Goal: Information Seeking & Learning: Compare options

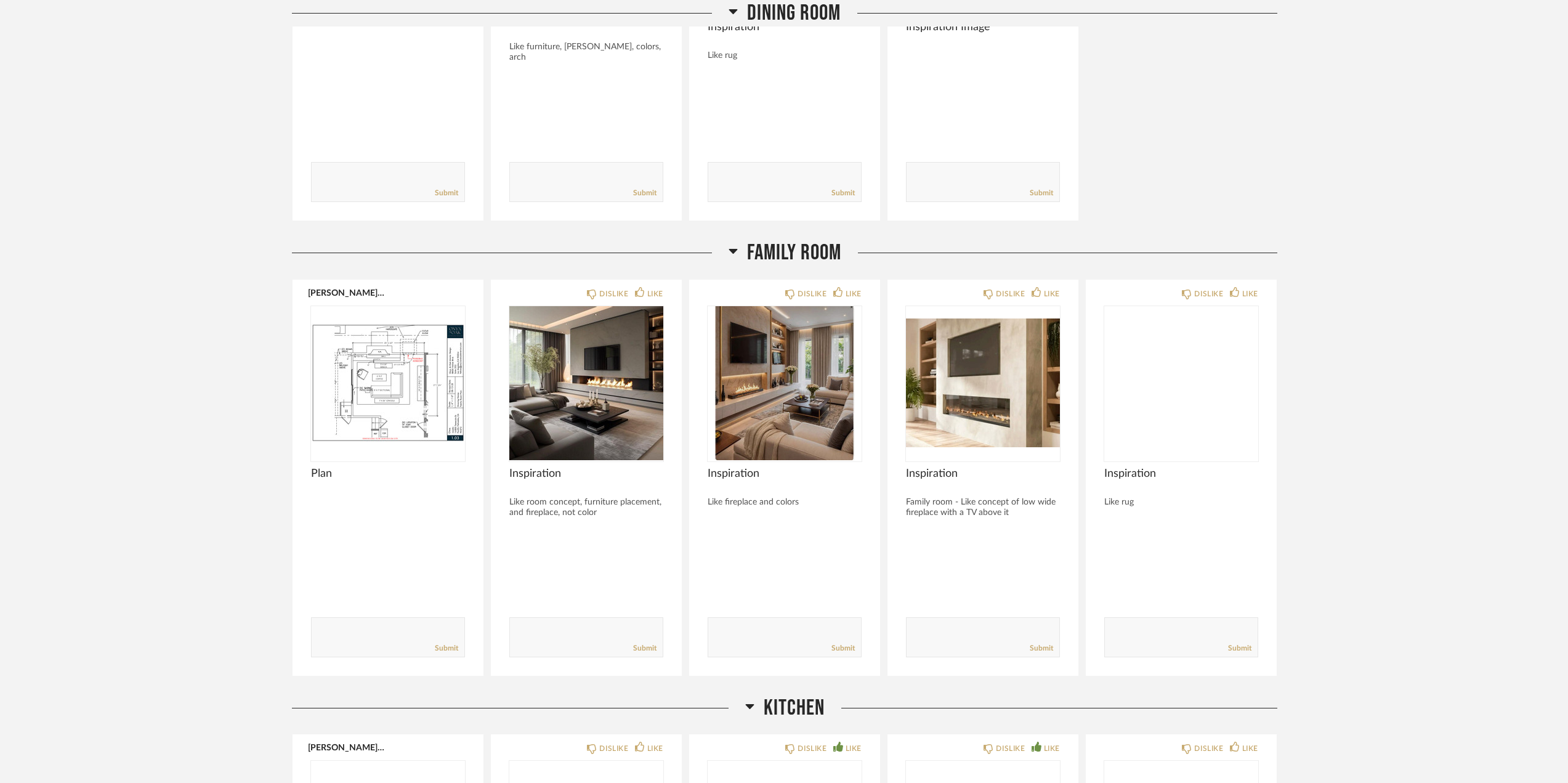
scroll to position [3140, 0]
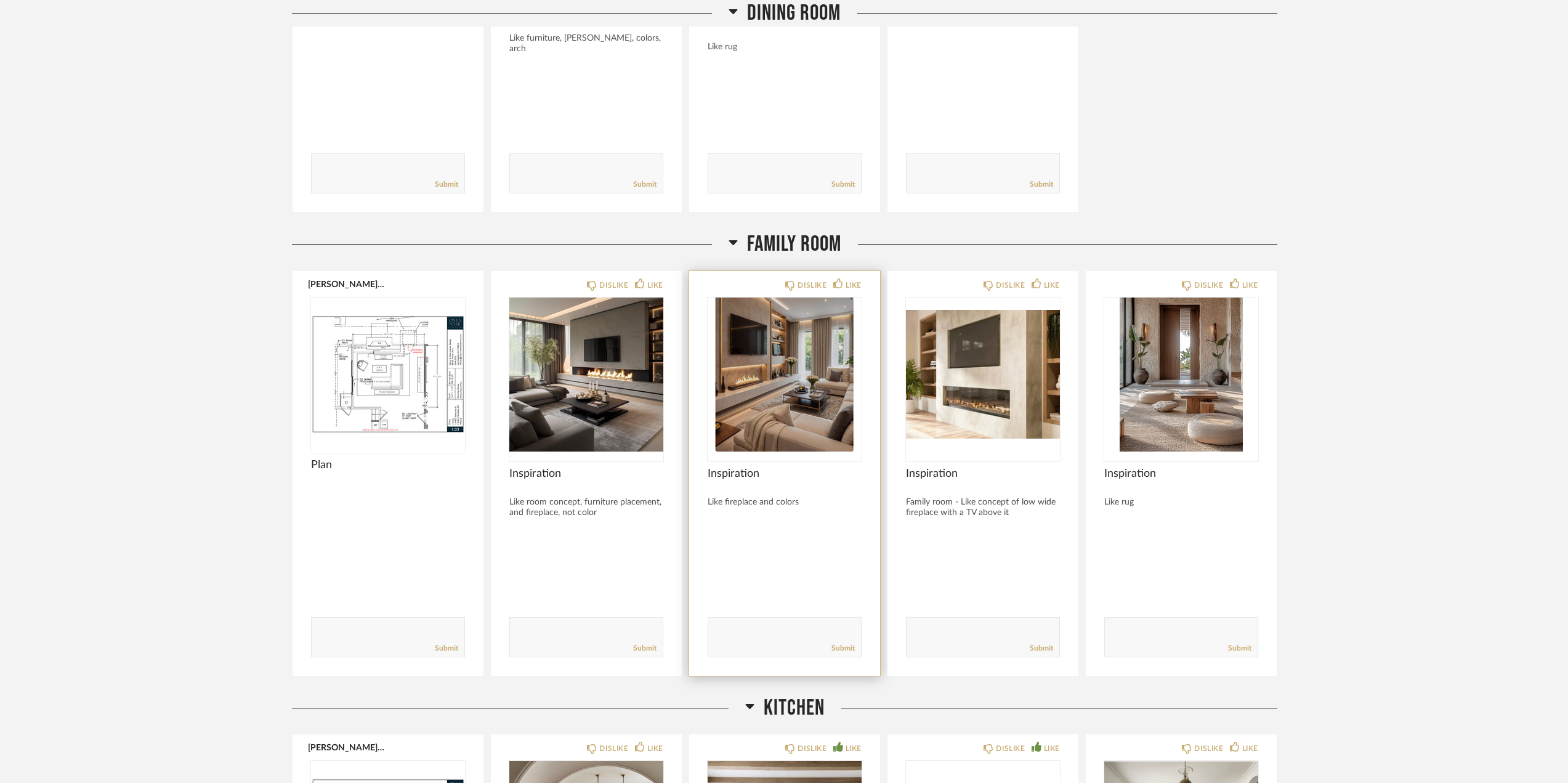
click at [736, 389] on img "0" at bounding box center [785, 374] width 154 height 154
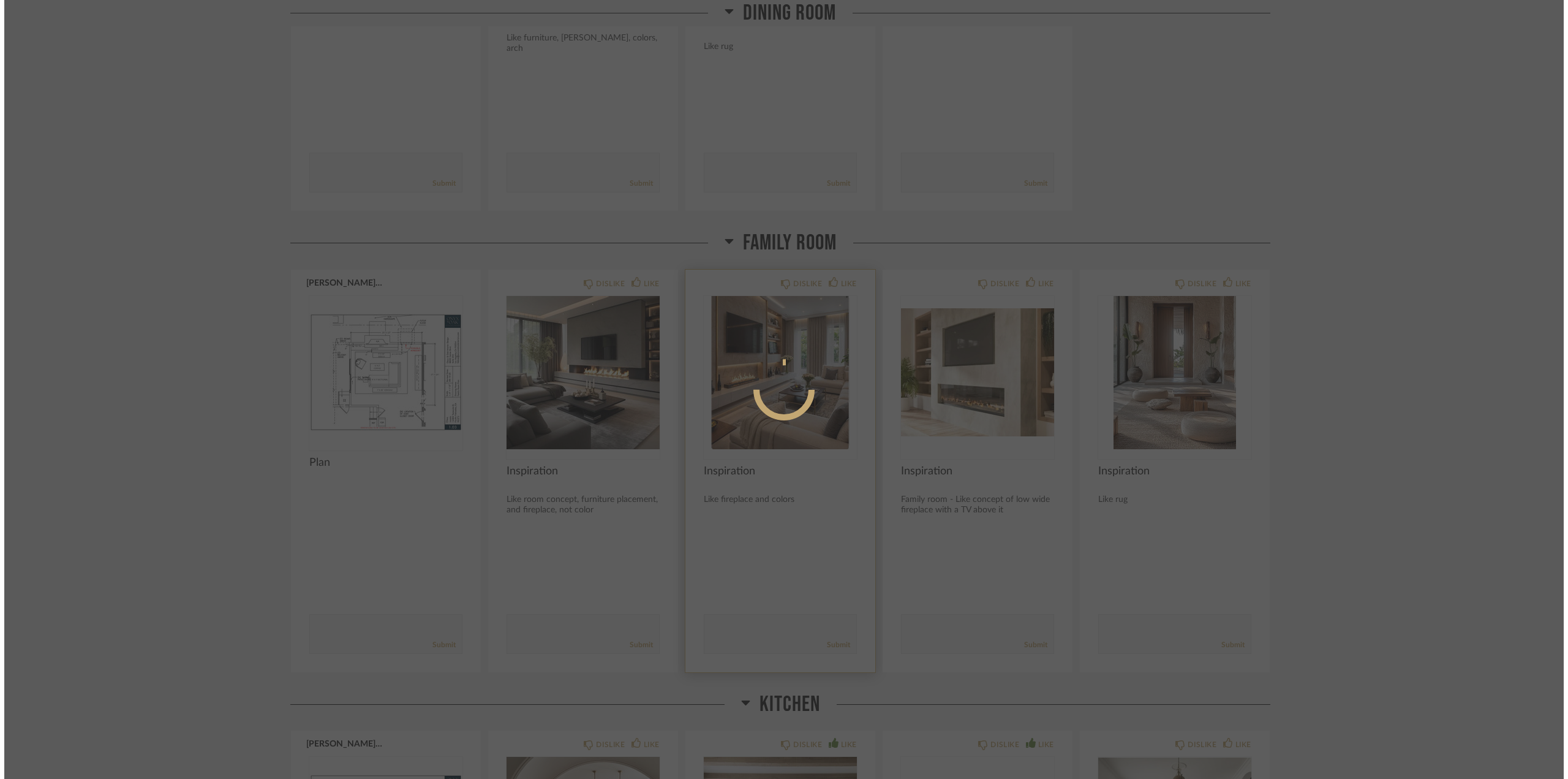
scroll to position [0, 0]
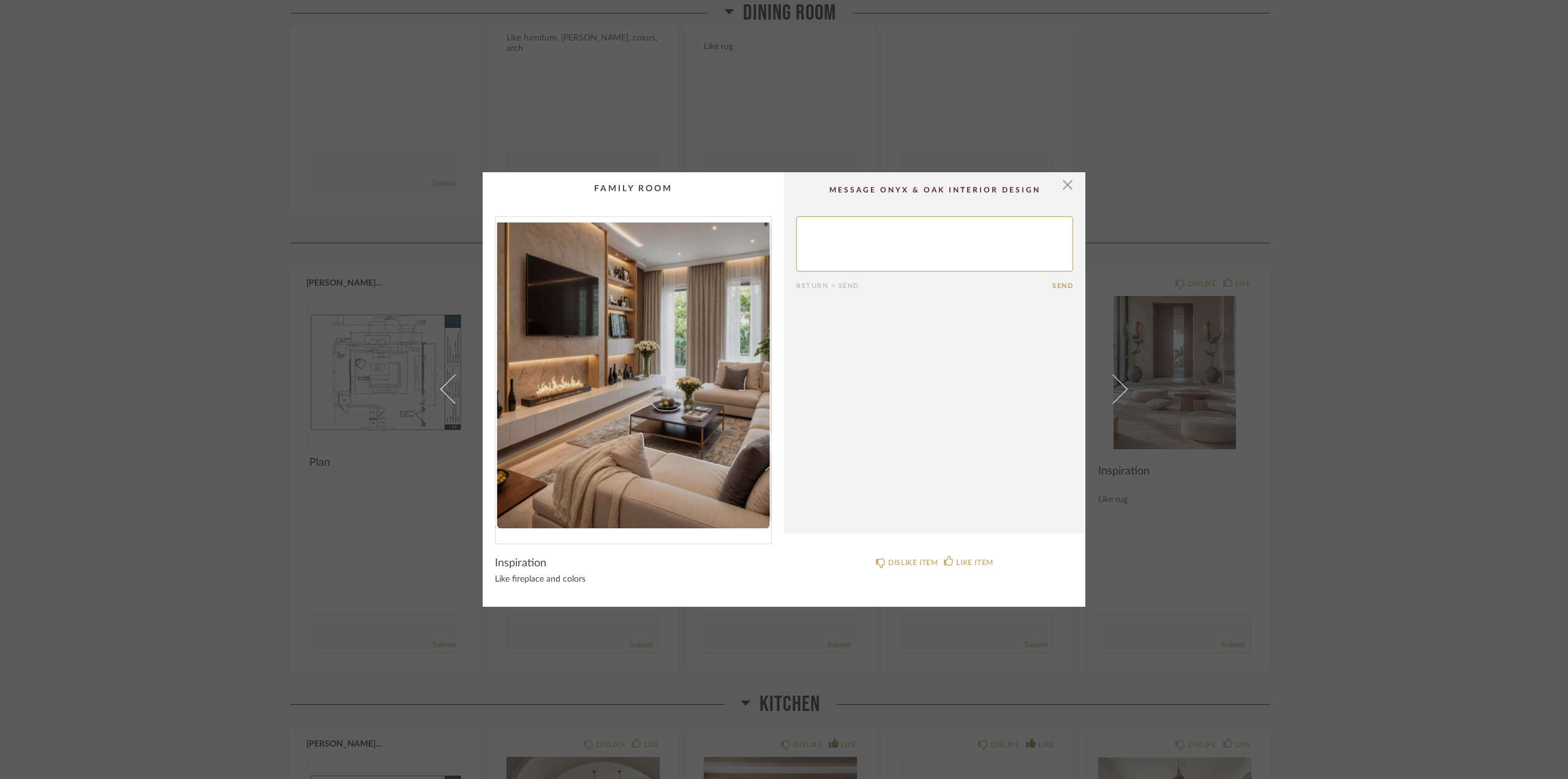
click at [732, 386] on img "0" at bounding box center [634, 375] width 276 height 317
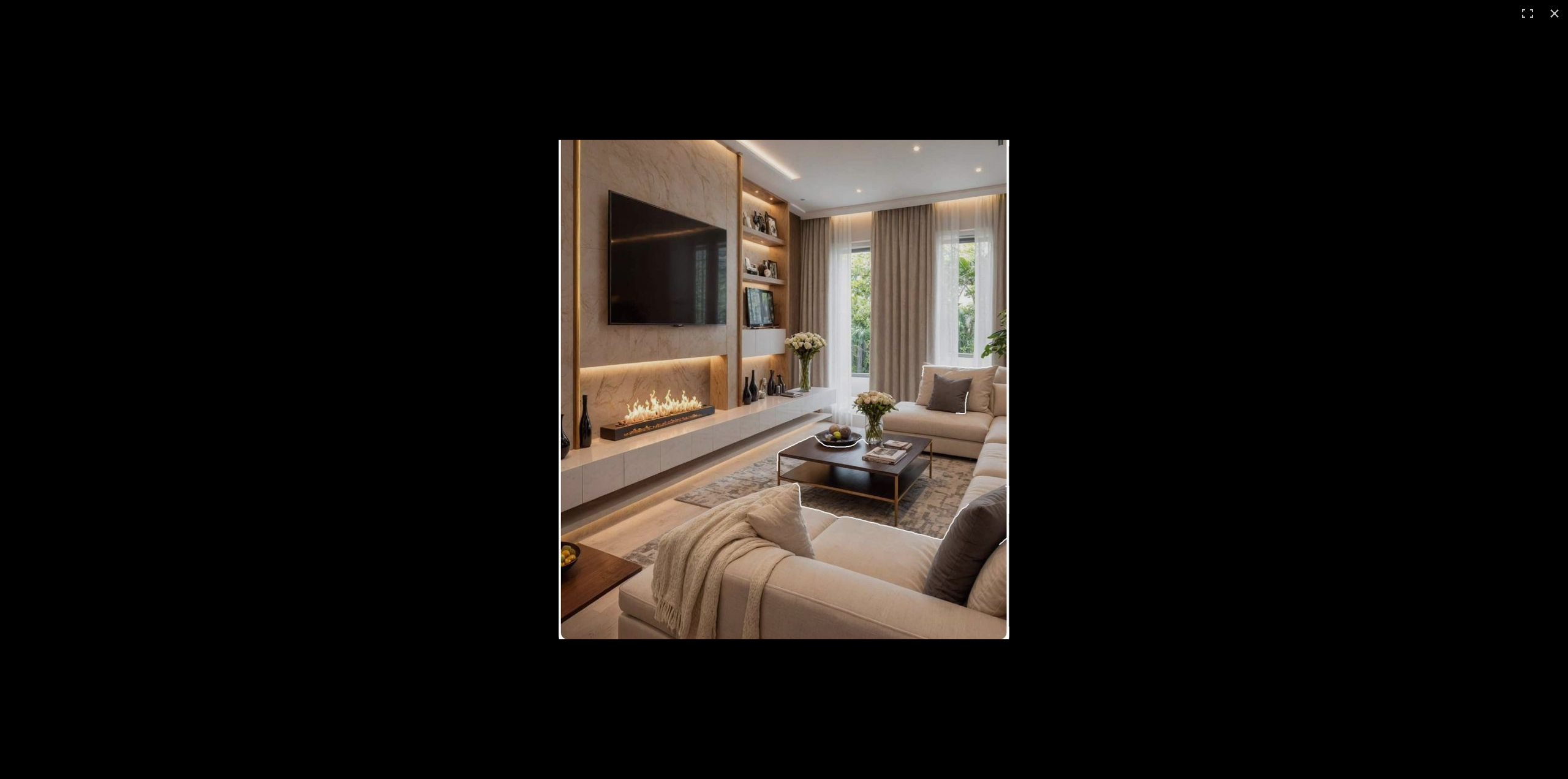
click at [723, 393] on img at bounding box center [784, 389] width 451 height 499
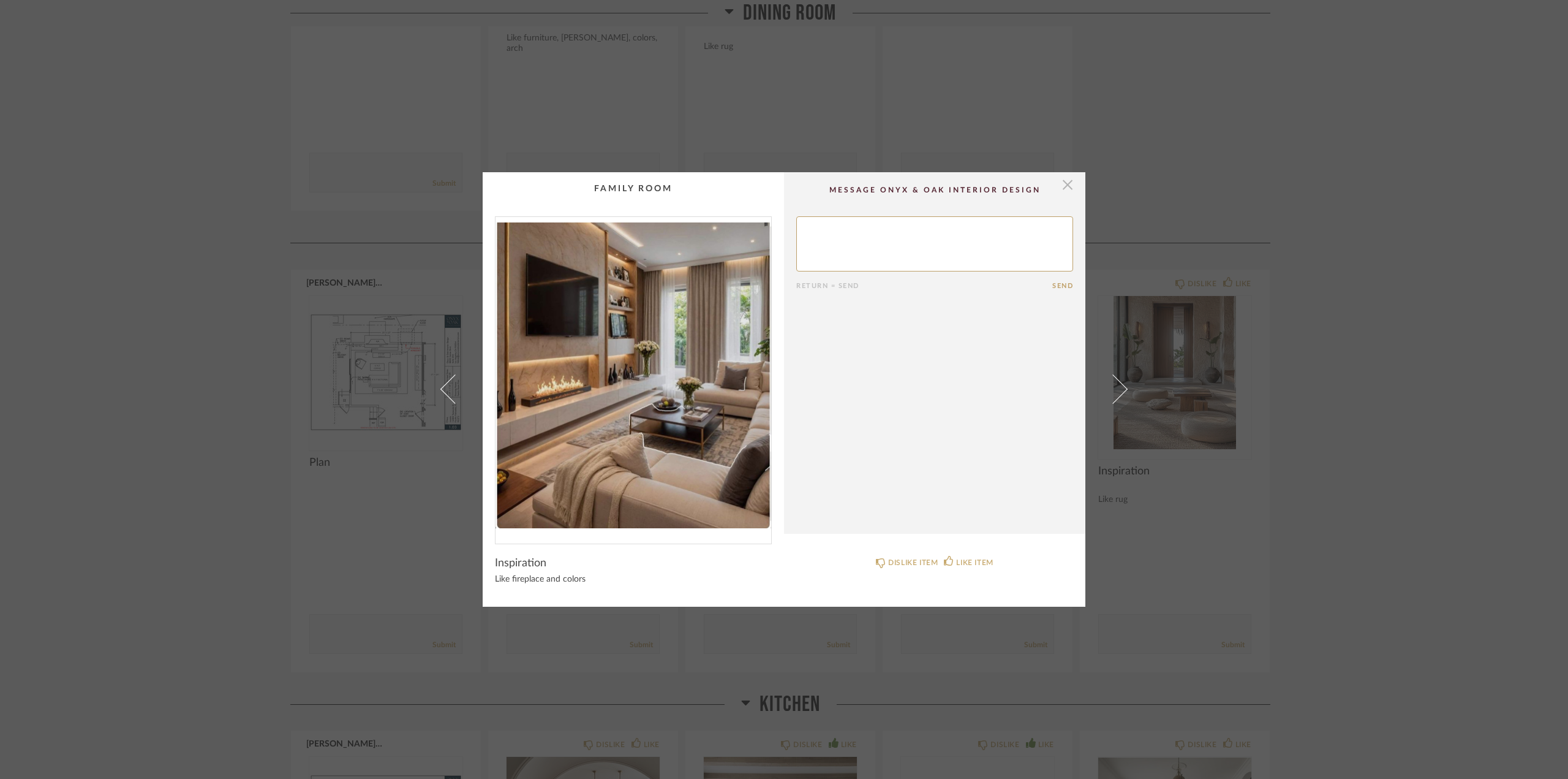
click at [1067, 181] on span "button" at bounding box center [1068, 185] width 25 height 25
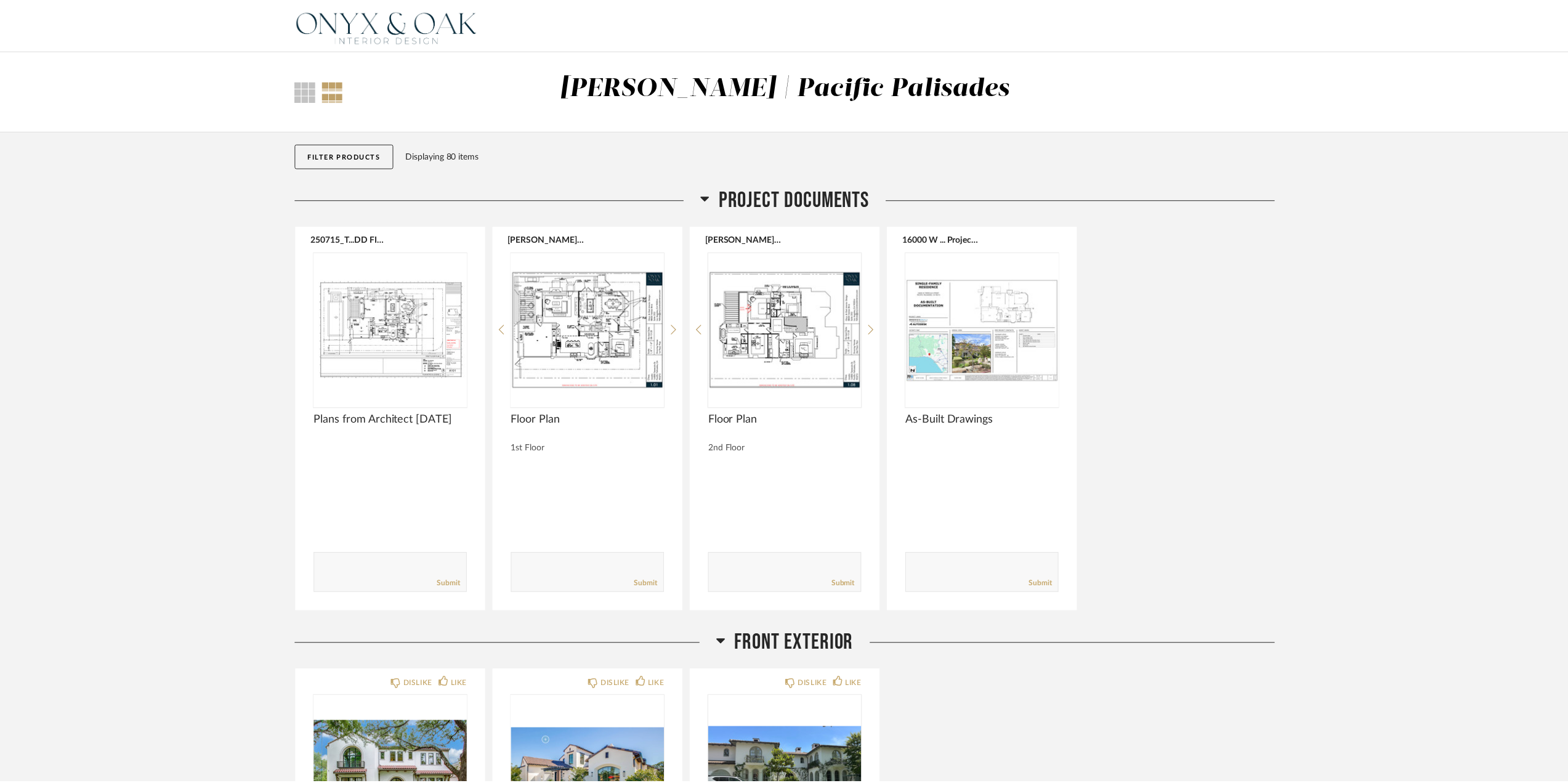
scroll to position [3140, 0]
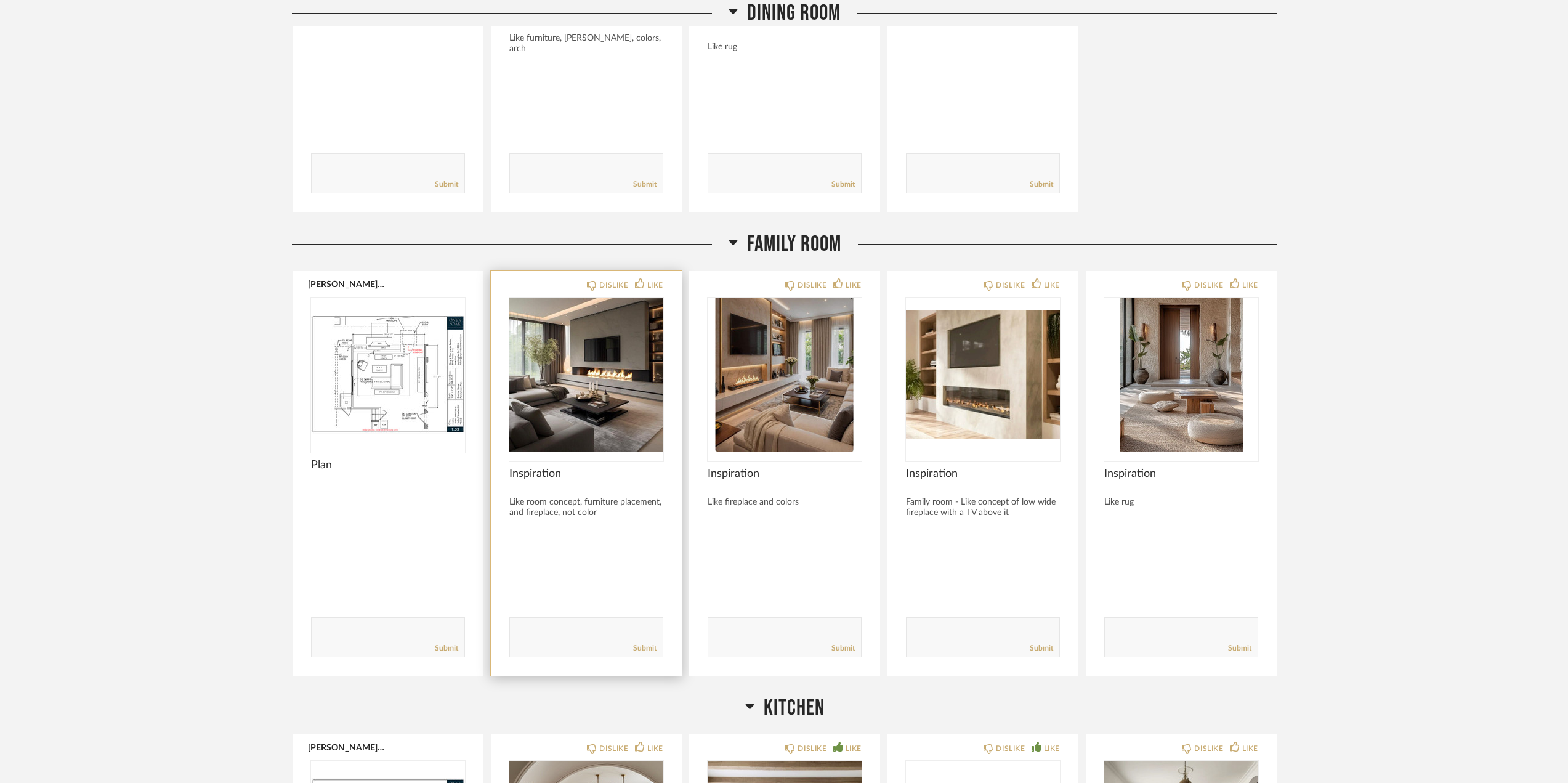
click at [608, 364] on img "0" at bounding box center [587, 374] width 154 height 154
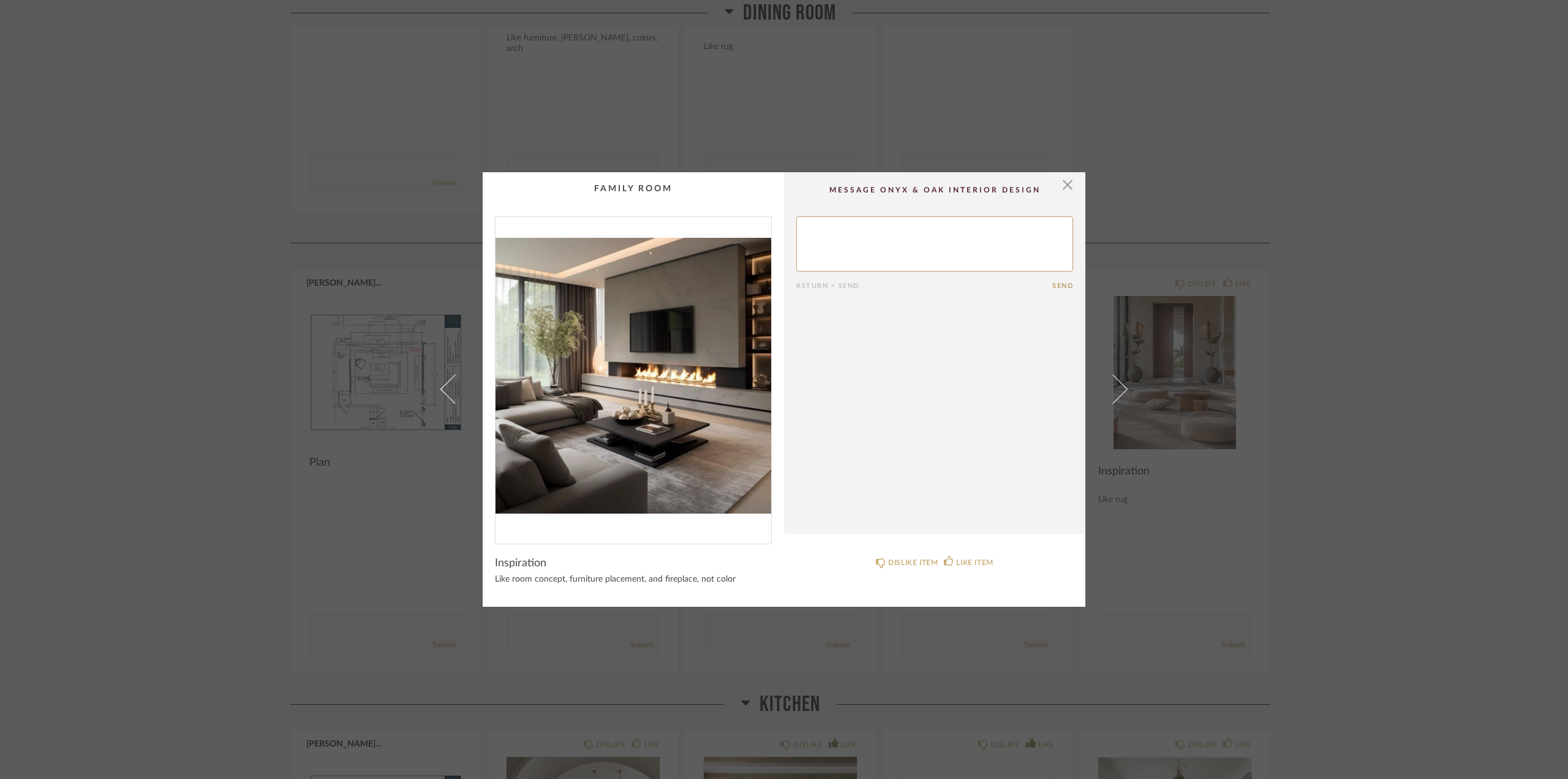
click at [607, 359] on img "0" at bounding box center [634, 375] width 276 height 317
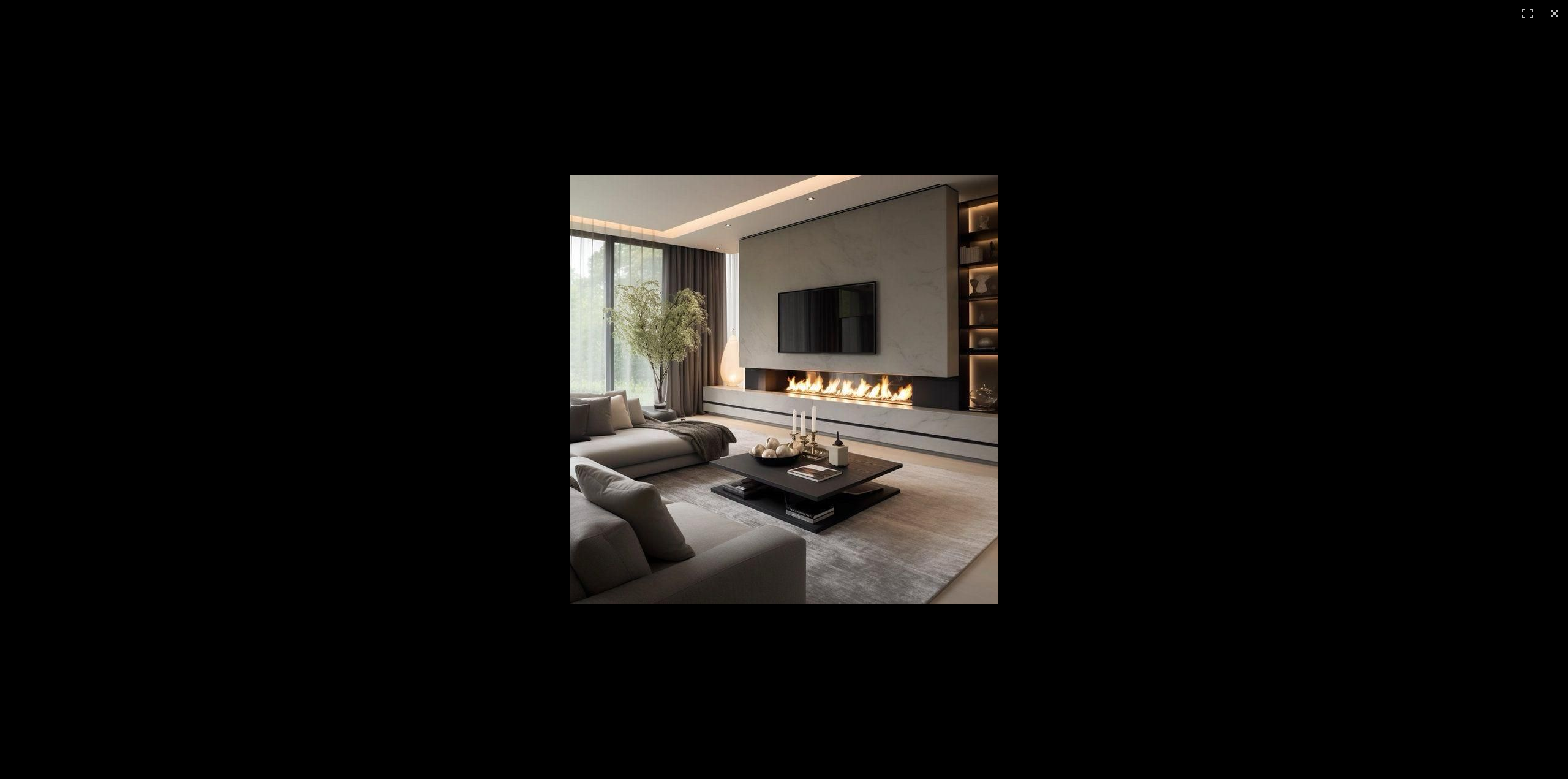
click at [860, 385] on img at bounding box center [783, 389] width 428 height 429
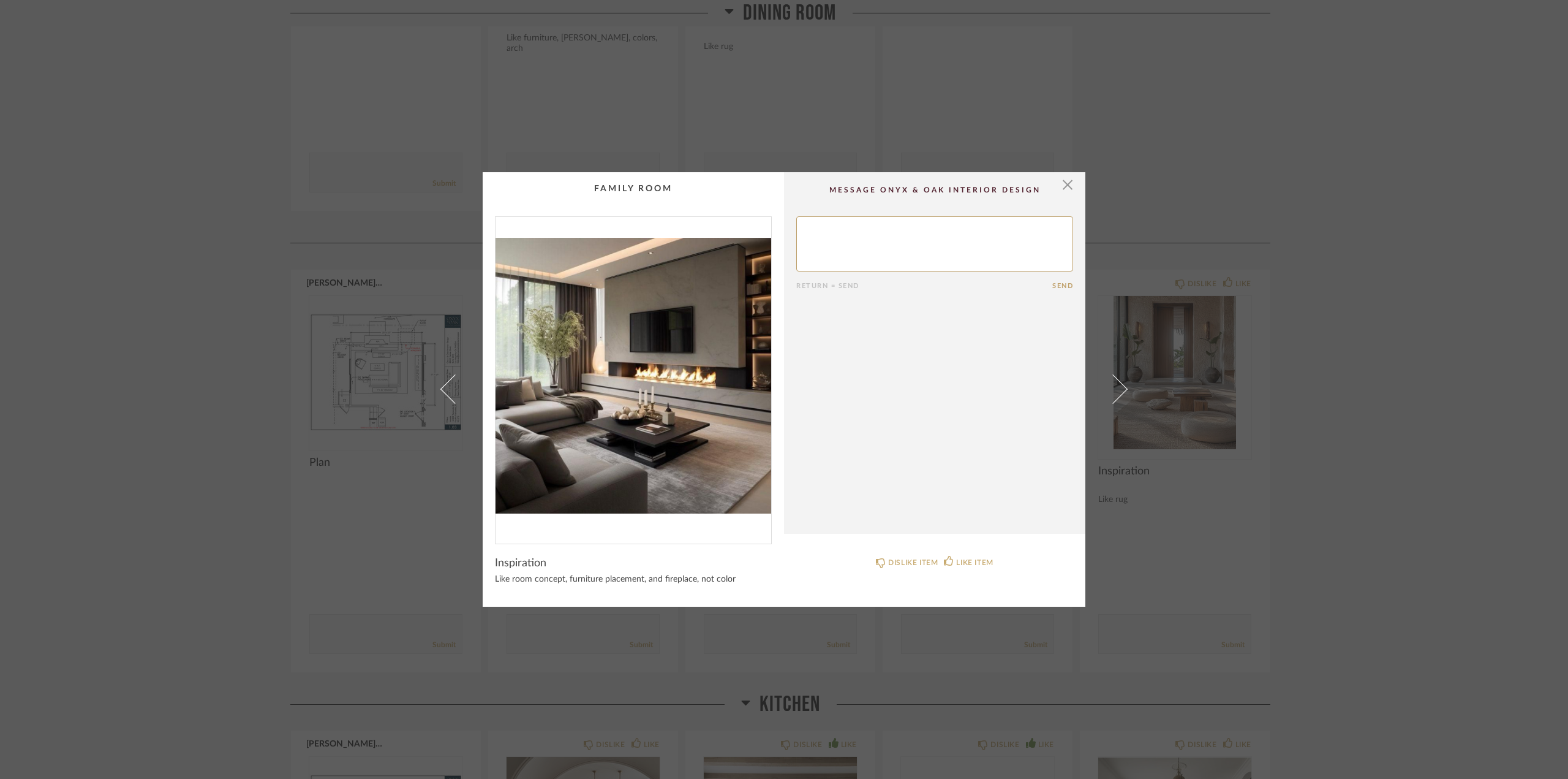
click at [1071, 181] on cpp-summary-comments "Return = Send Send" at bounding box center [934, 353] width 301 height 361
click at [1061, 186] on span "button" at bounding box center [1068, 185] width 25 height 25
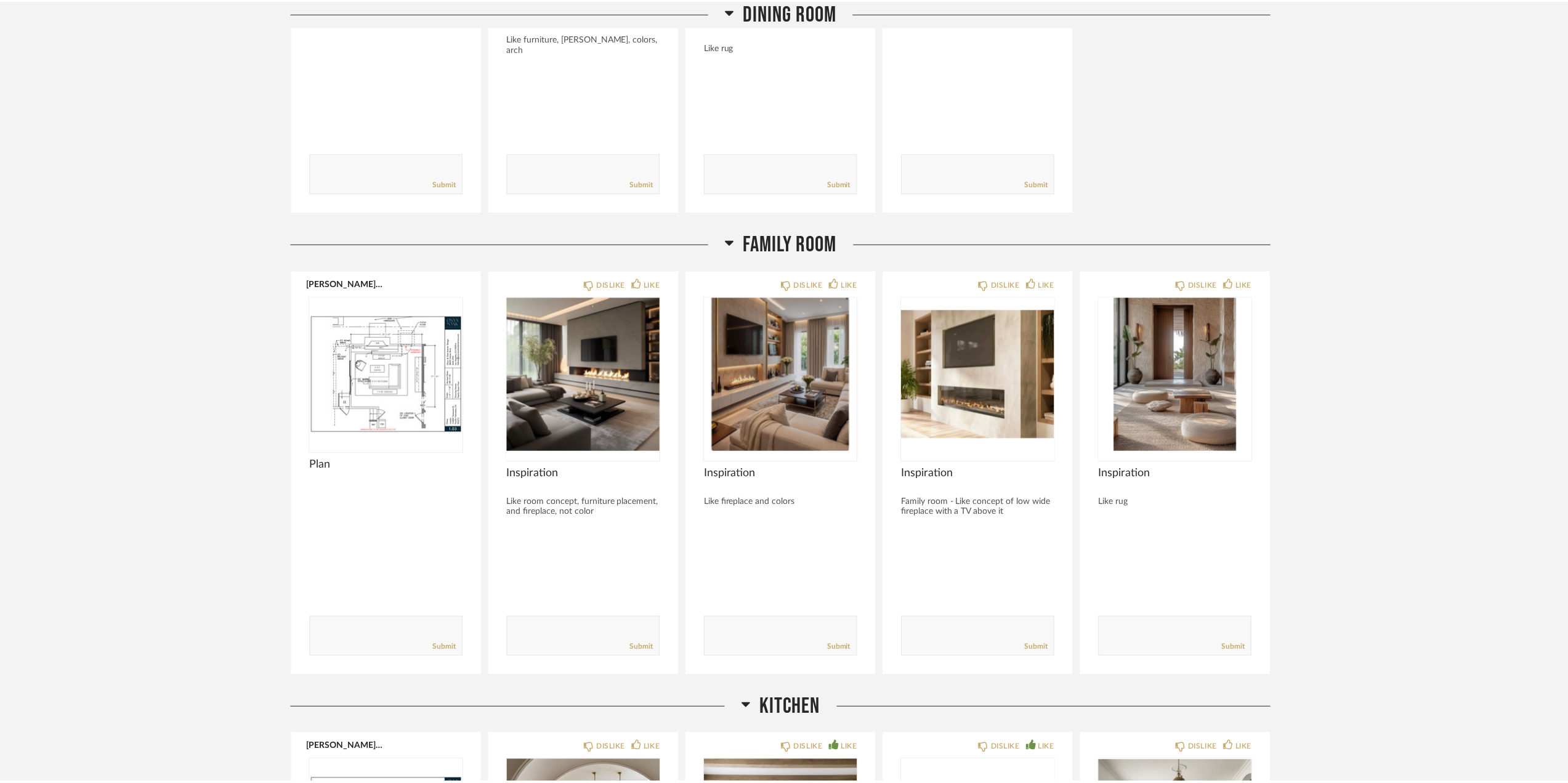
scroll to position [3140, 0]
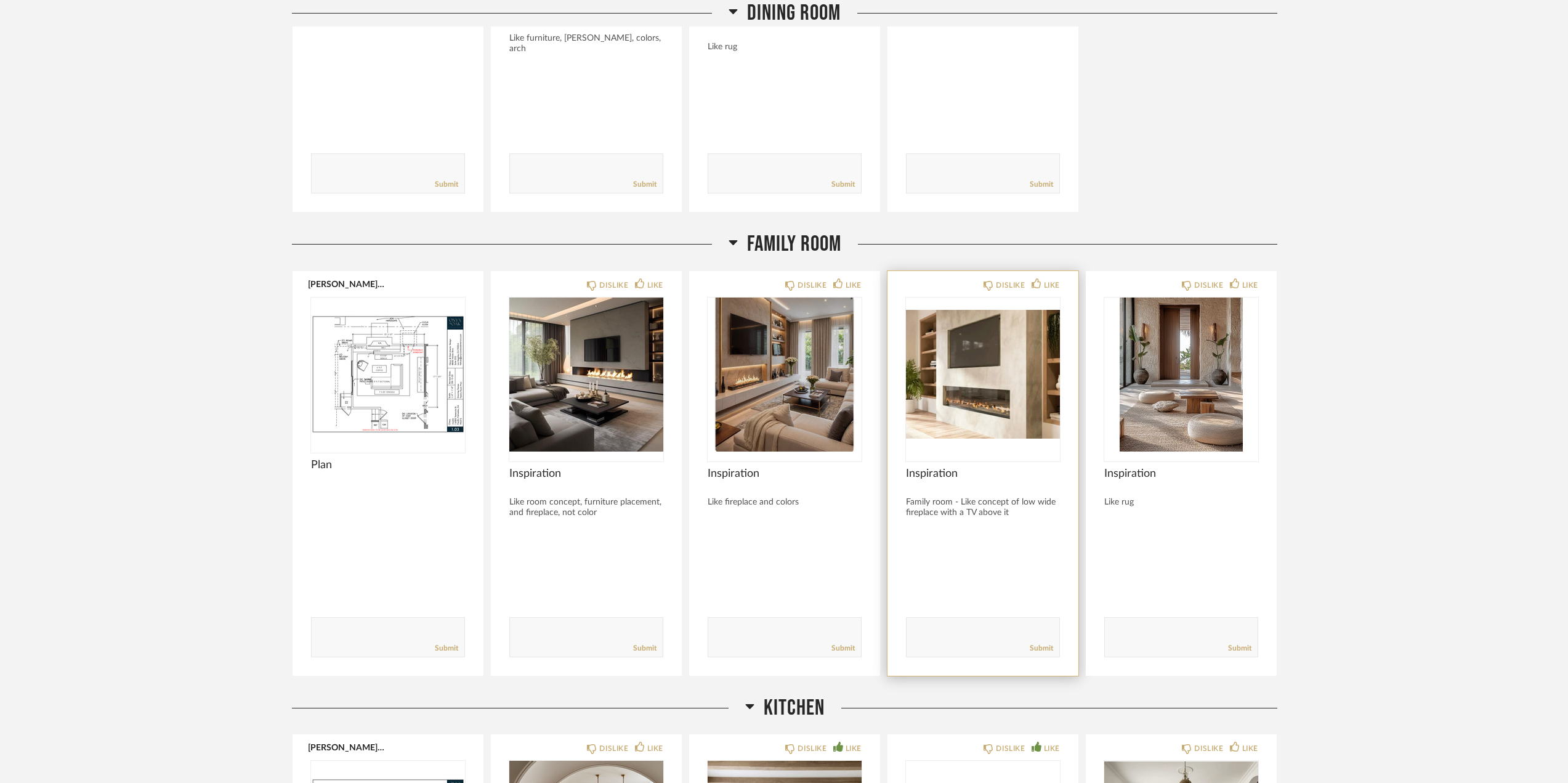
click at [1006, 377] on img "0" at bounding box center [983, 374] width 154 height 154
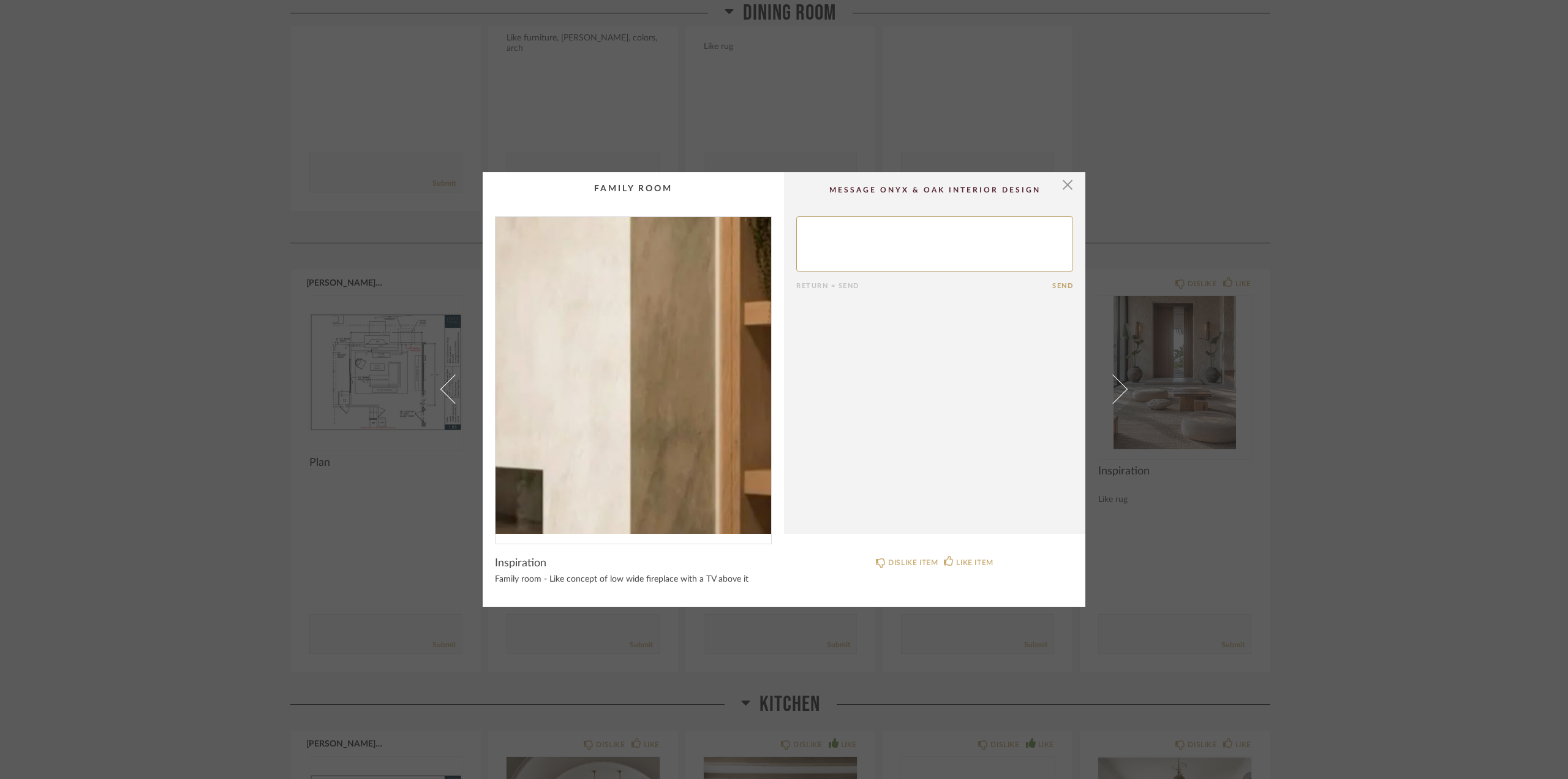
click at [707, 372] on img "0" at bounding box center [634, 375] width 276 height 317
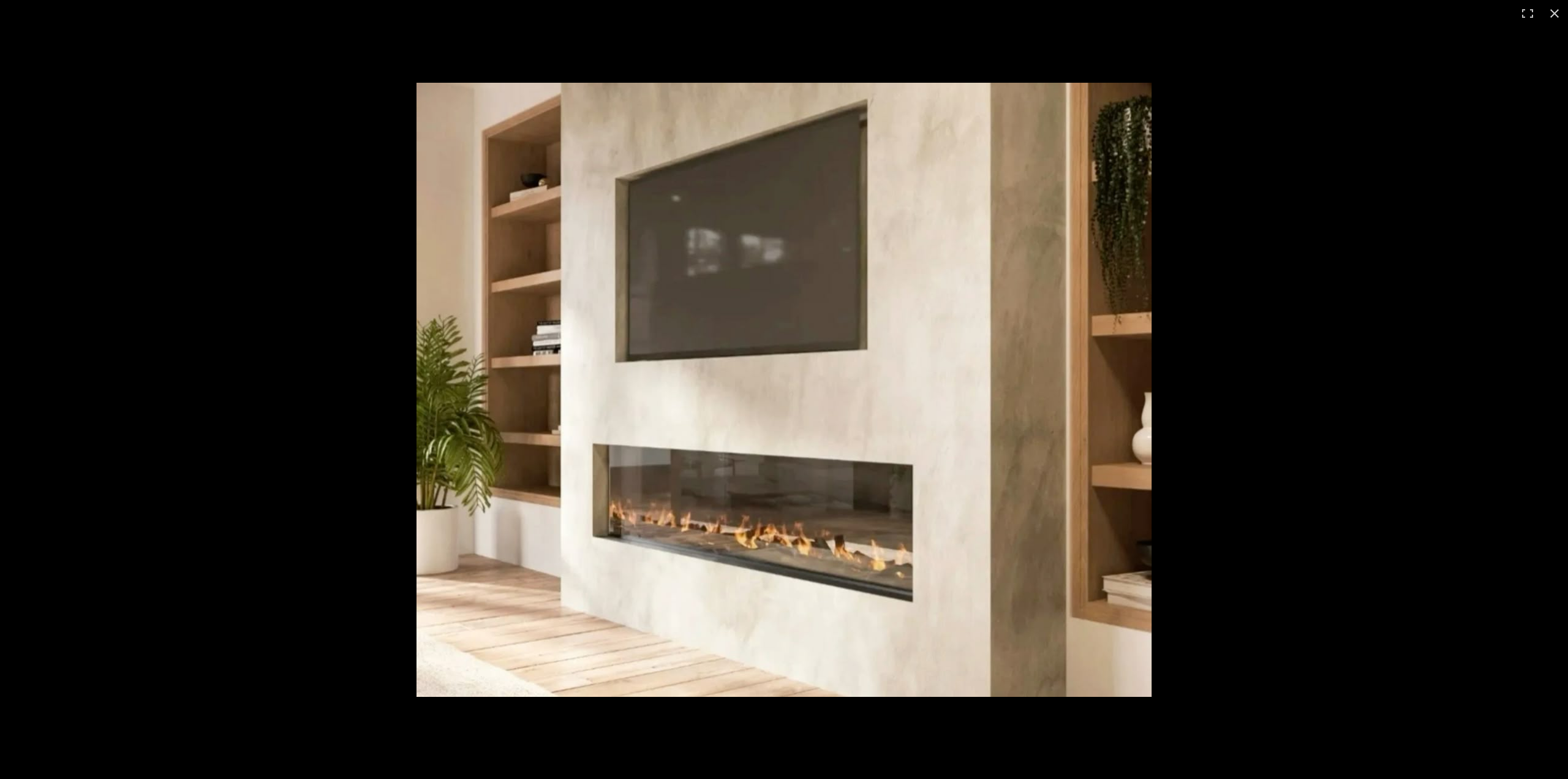
click at [1550, 13] on button at bounding box center [1554, 13] width 27 height 27
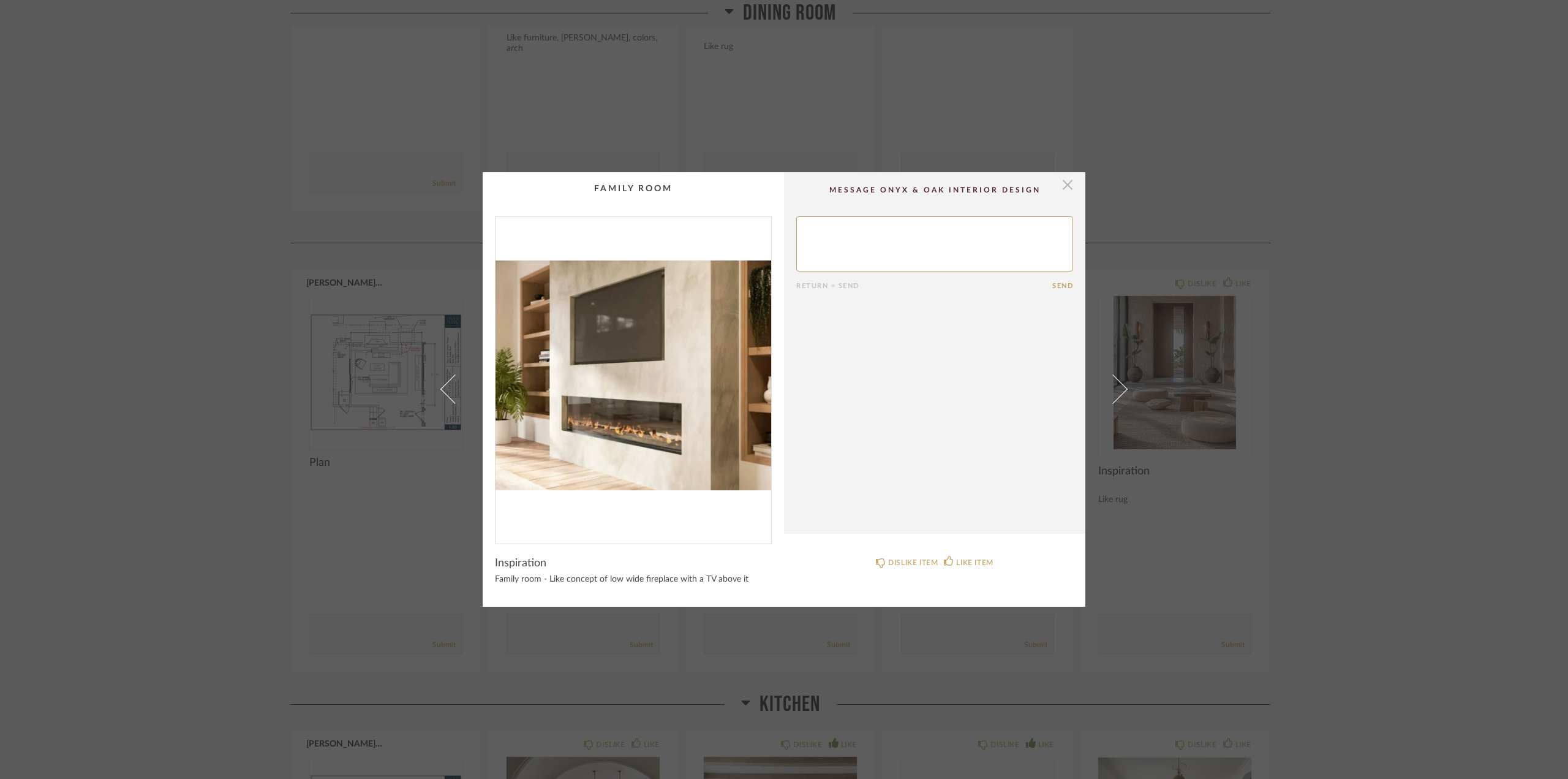
click at [1066, 181] on span "button" at bounding box center [1068, 185] width 25 height 25
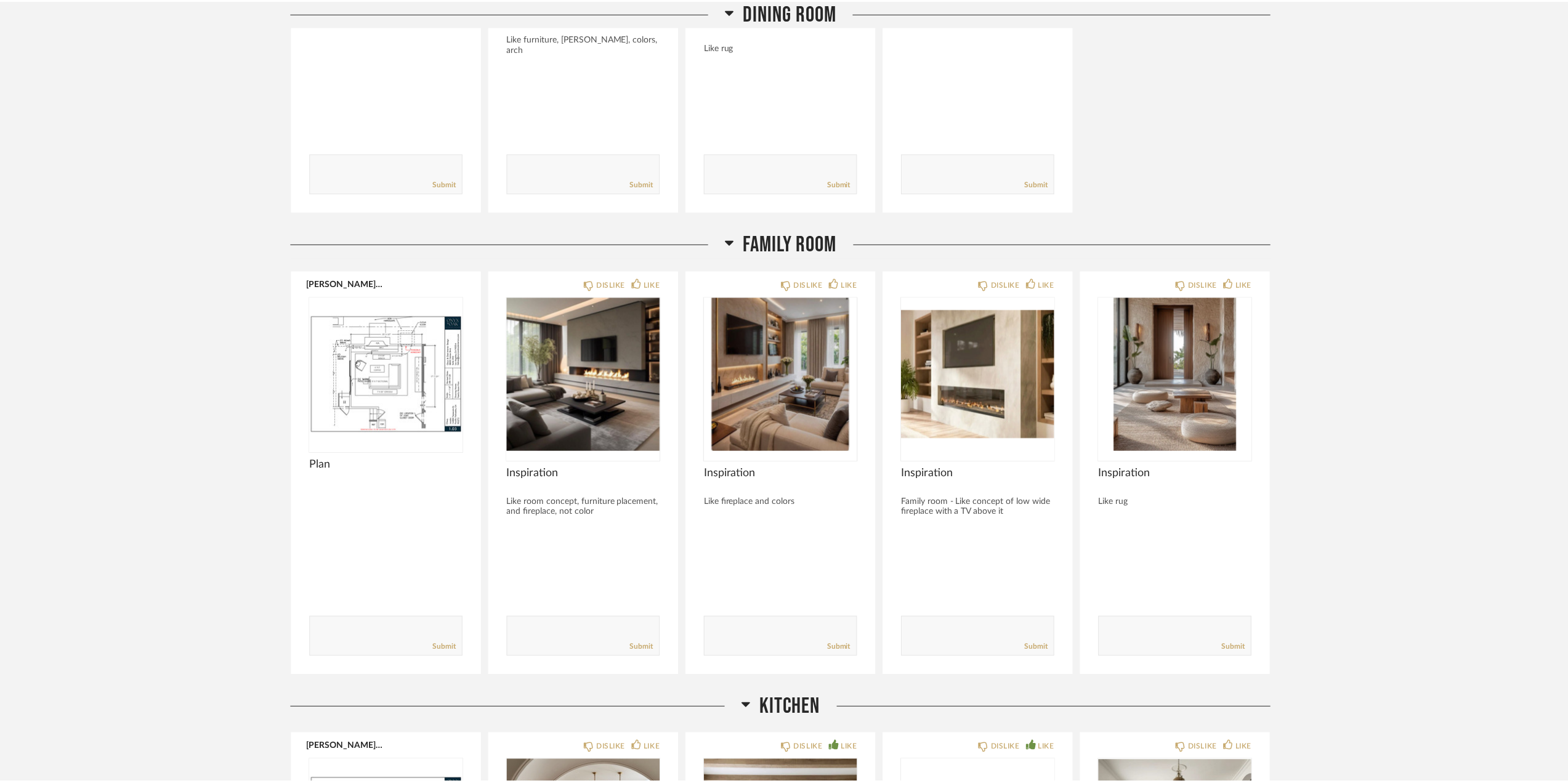
scroll to position [3140, 0]
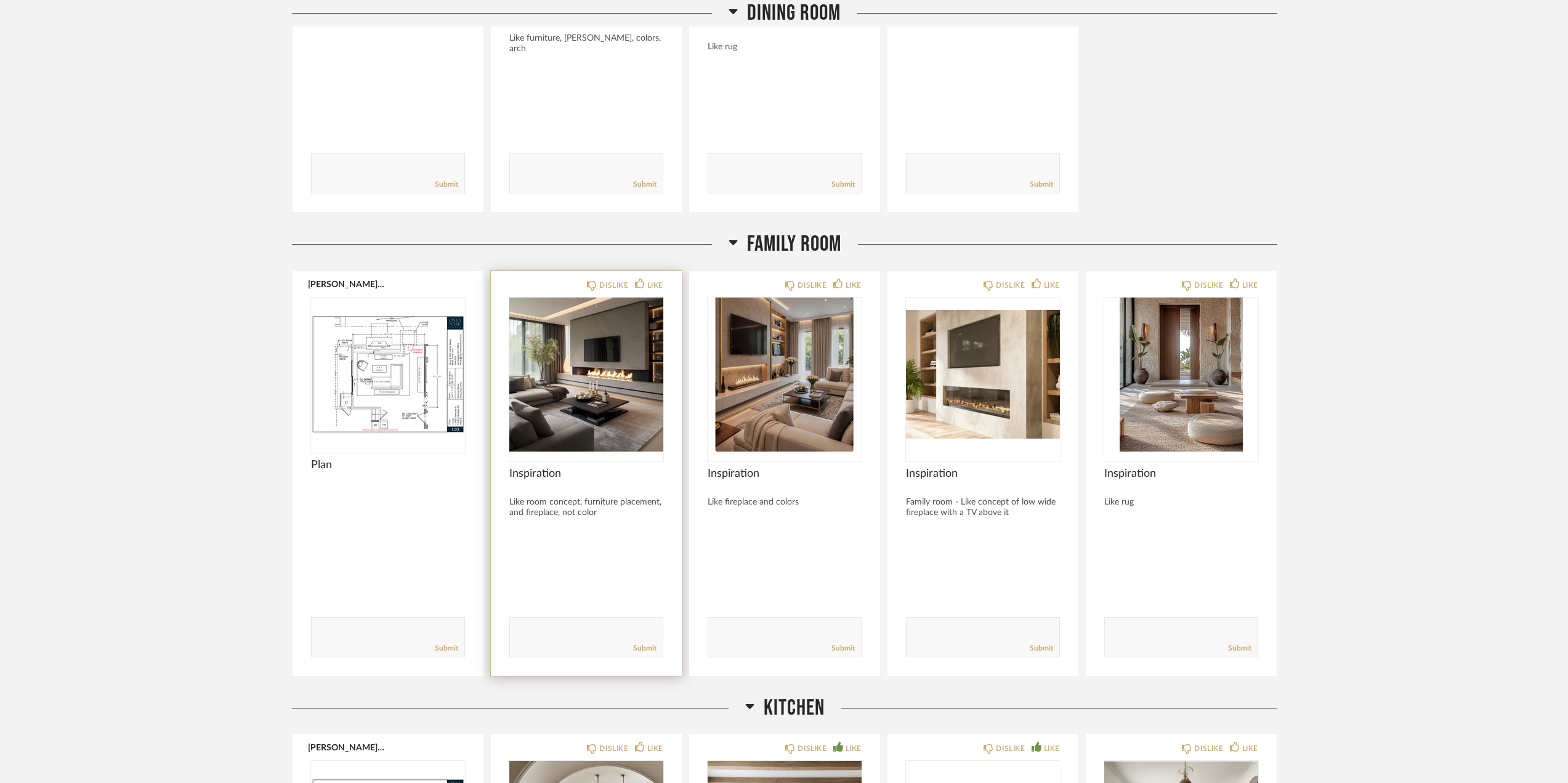
click at [609, 396] on img "0" at bounding box center [587, 374] width 154 height 154
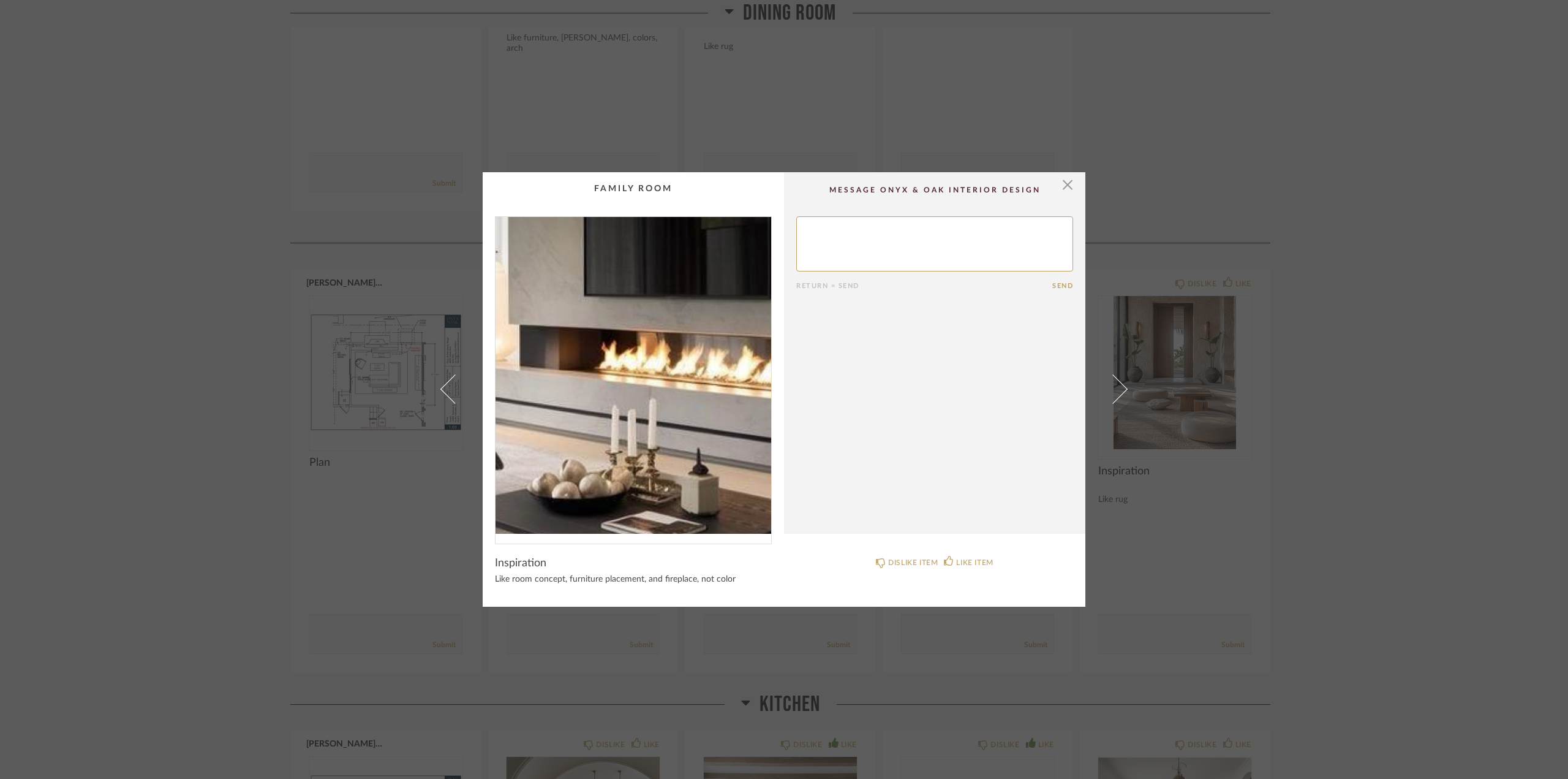
click at [642, 378] on img "0" at bounding box center [634, 375] width 276 height 317
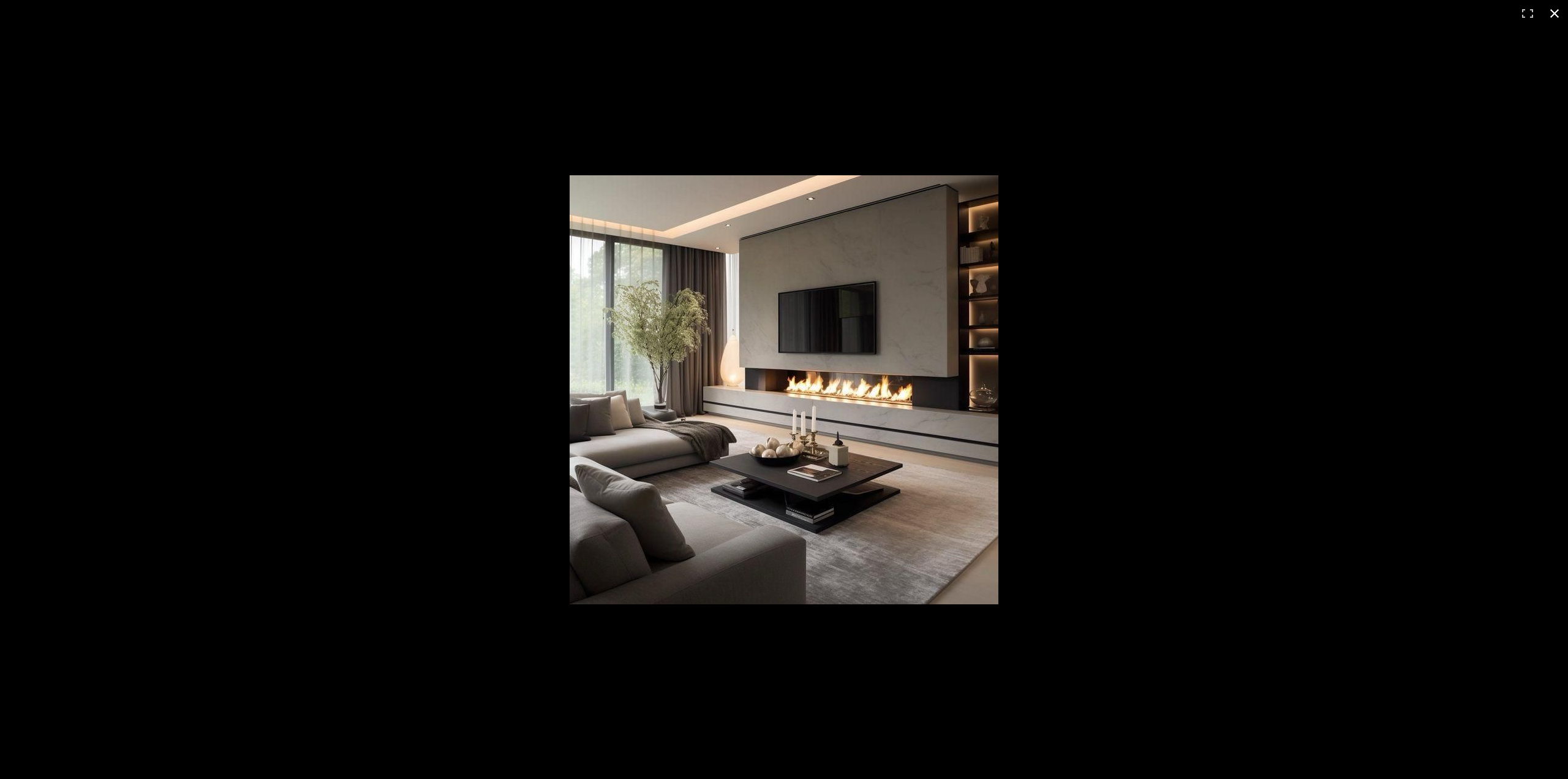
click at [1231, 321] on div at bounding box center [1033, 405] width 928 height 461
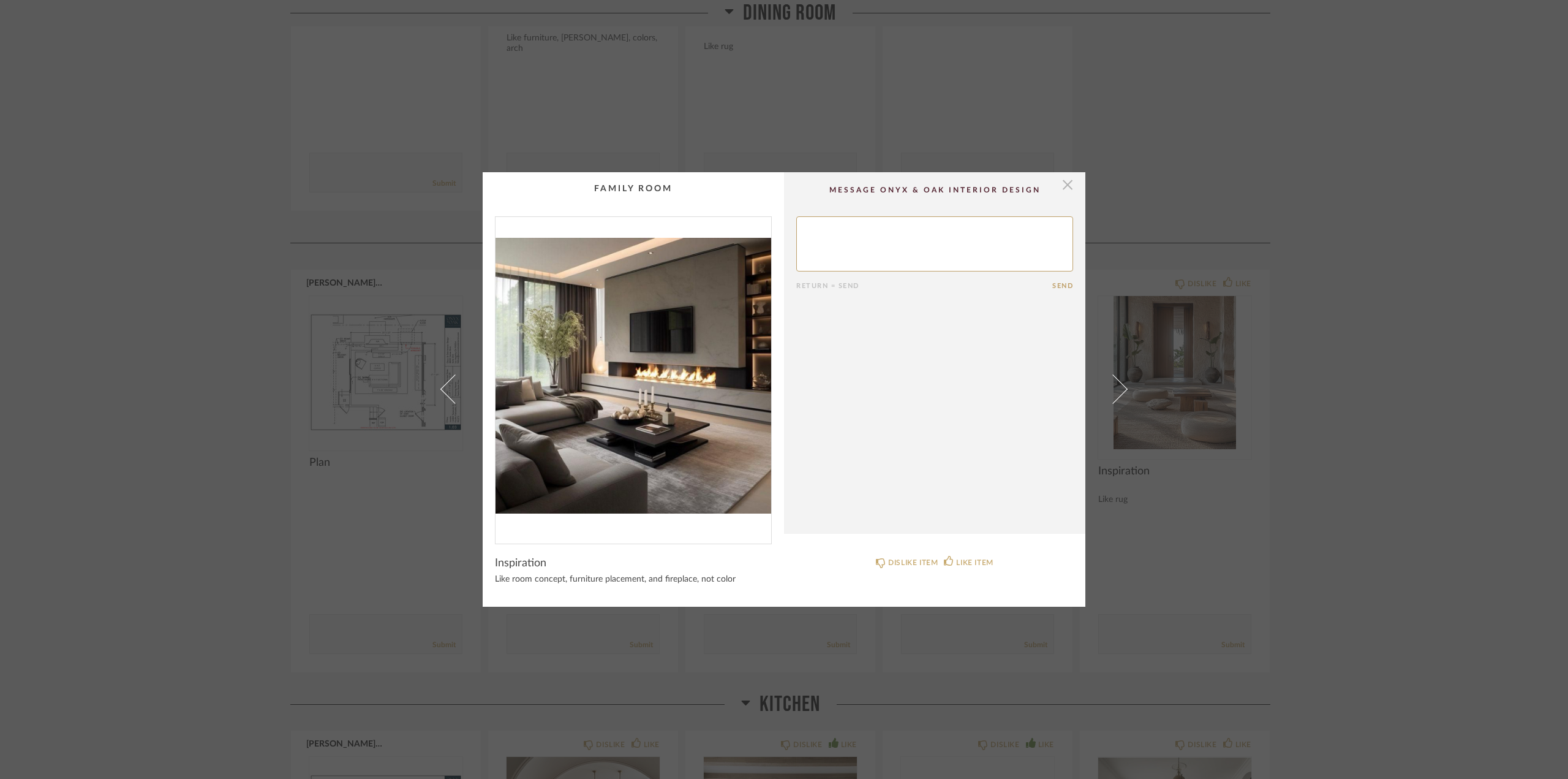
click at [1061, 182] on span "button" at bounding box center [1068, 185] width 25 height 25
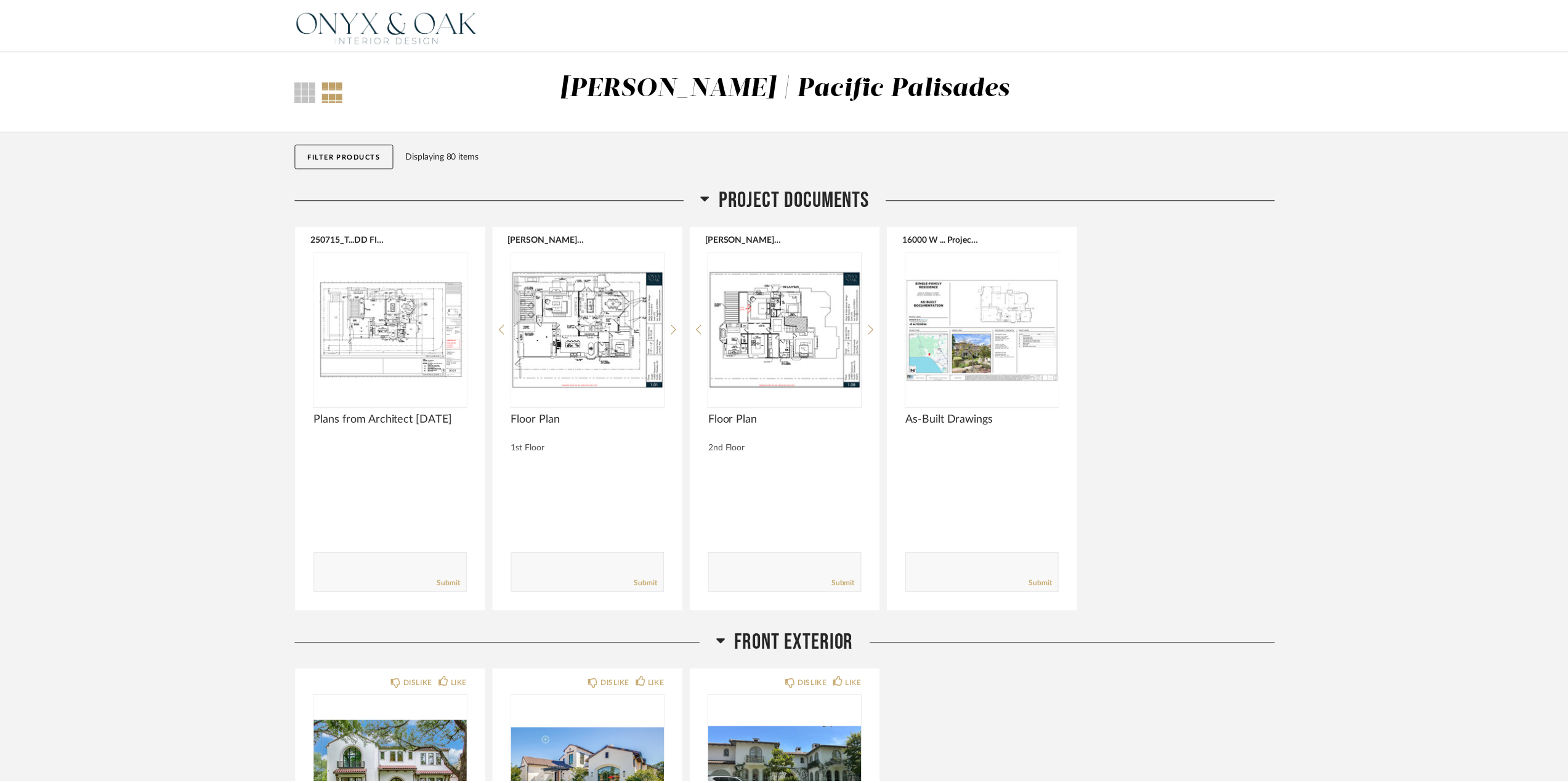
scroll to position [3140, 0]
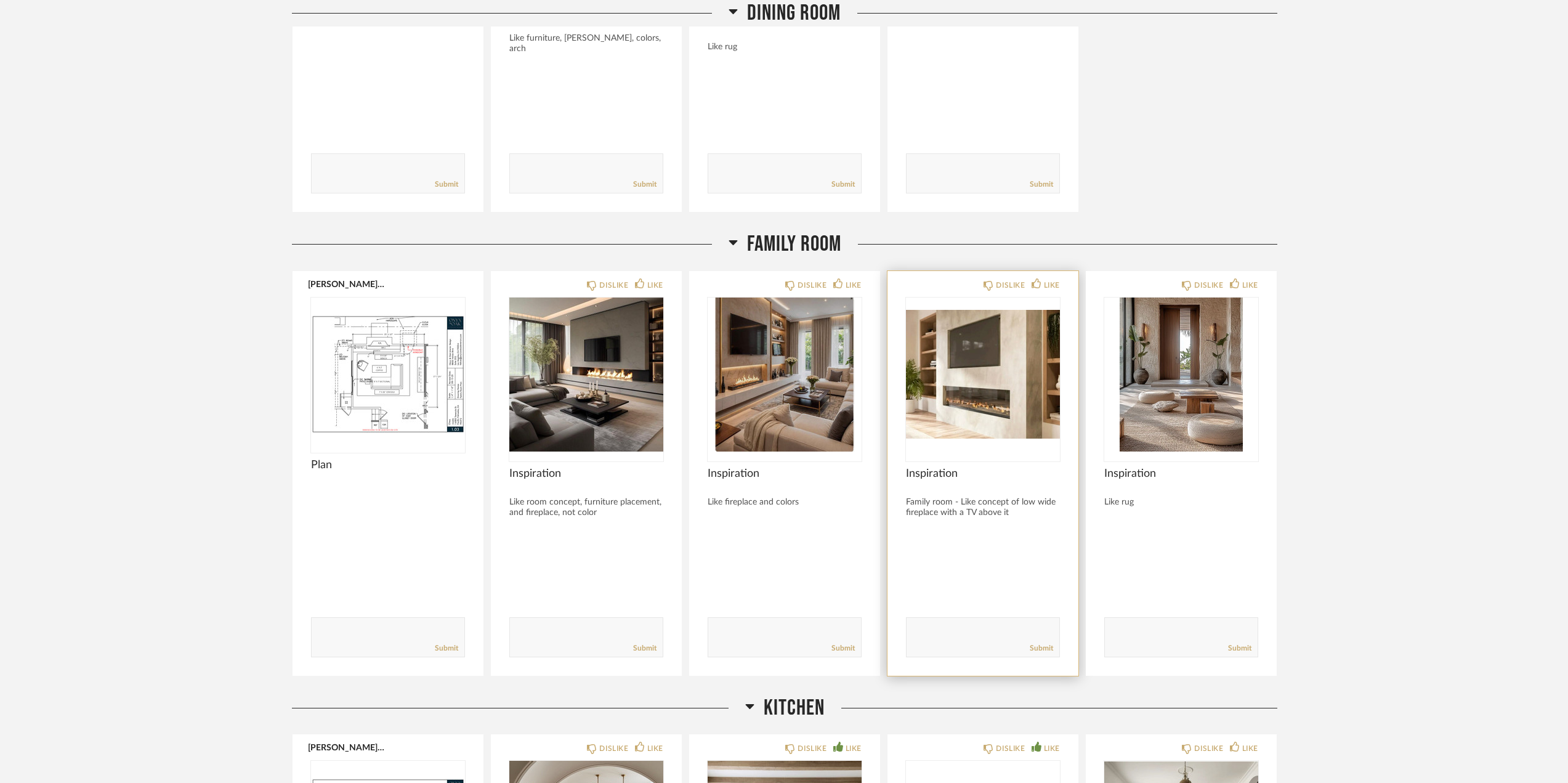
click at [976, 359] on img "0" at bounding box center [983, 374] width 154 height 154
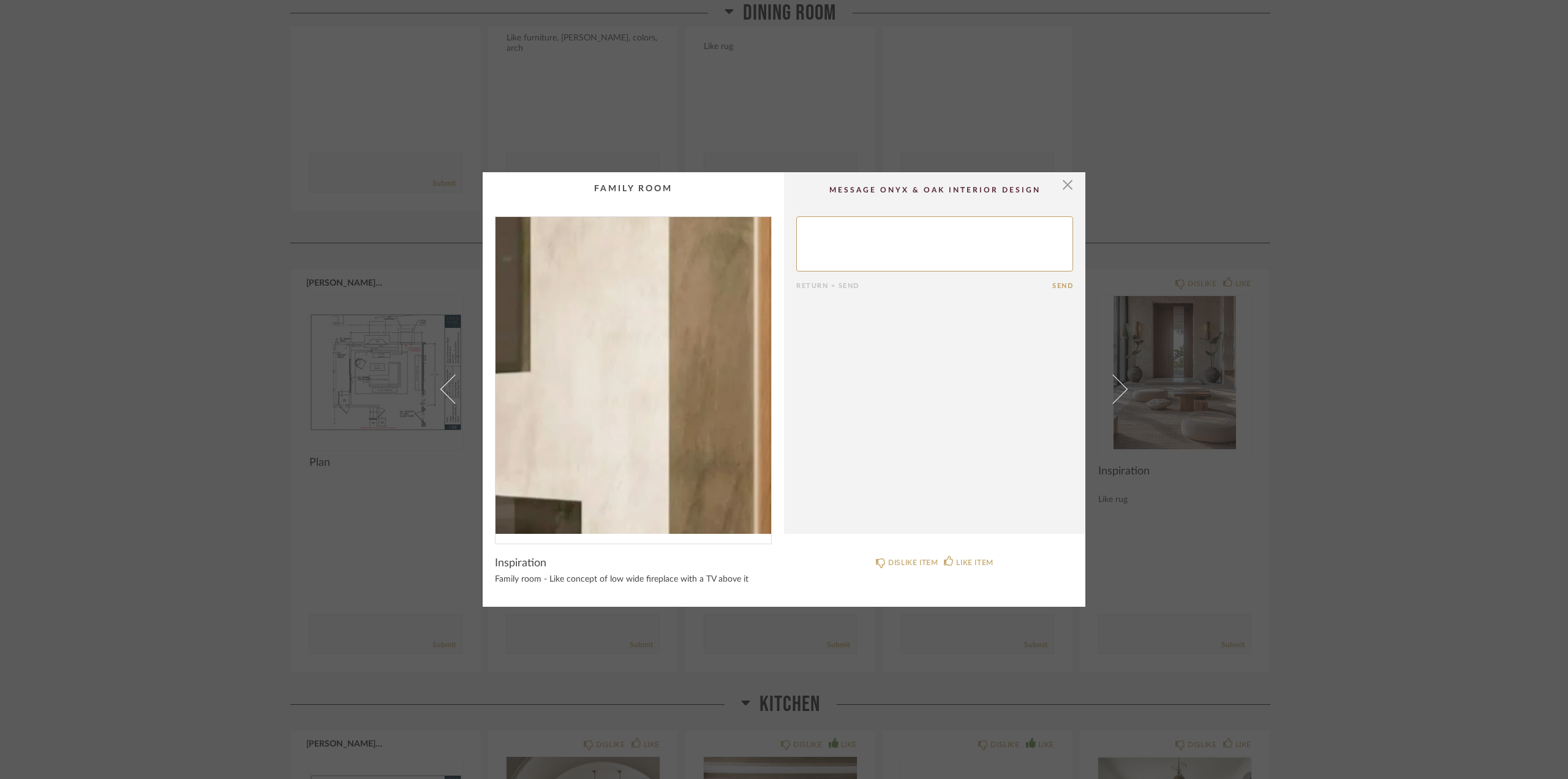
click at [695, 361] on img "0" at bounding box center [634, 375] width 276 height 317
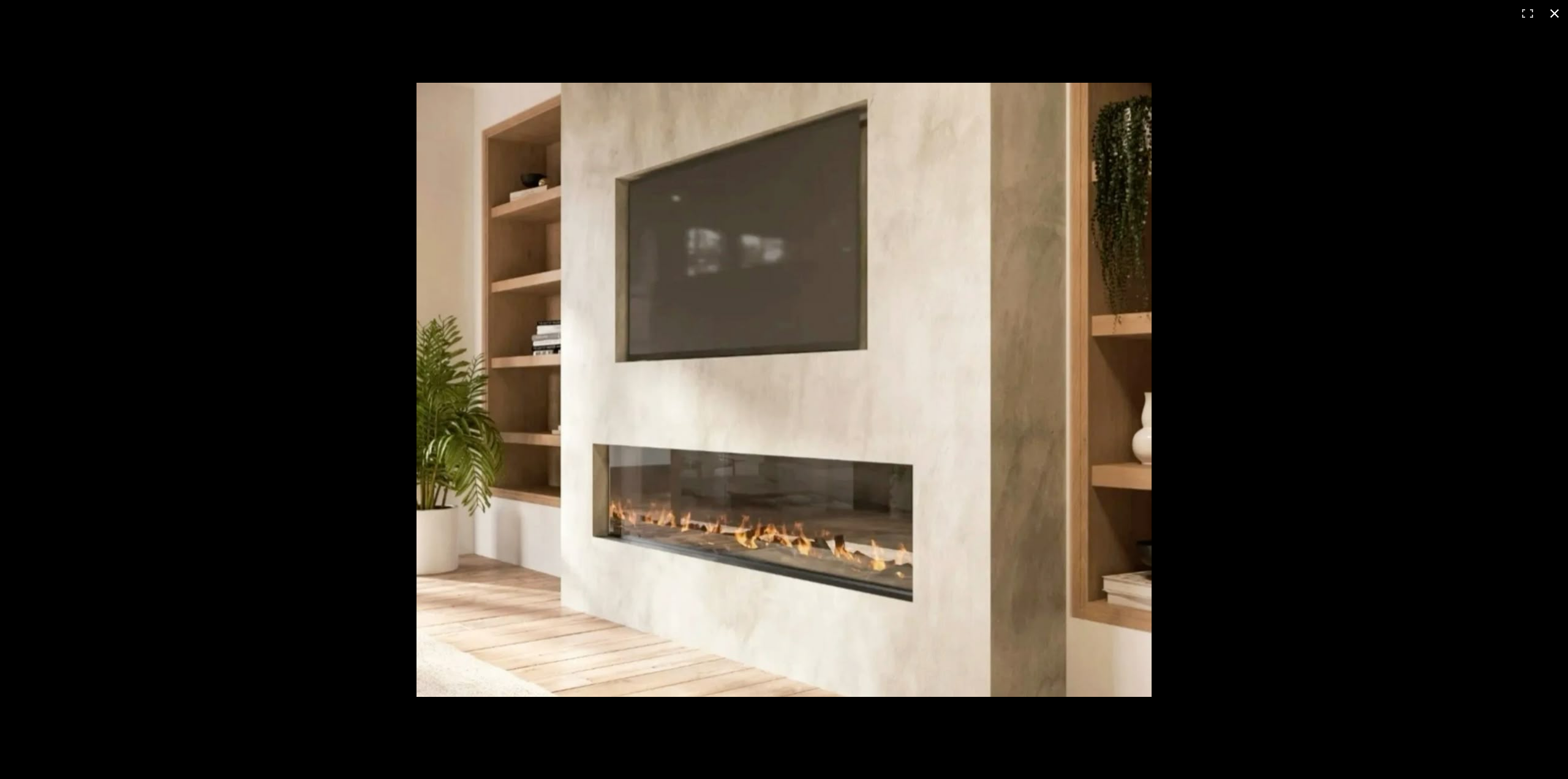
click at [1316, 143] on div at bounding box center [1080, 412] width 1328 height 660
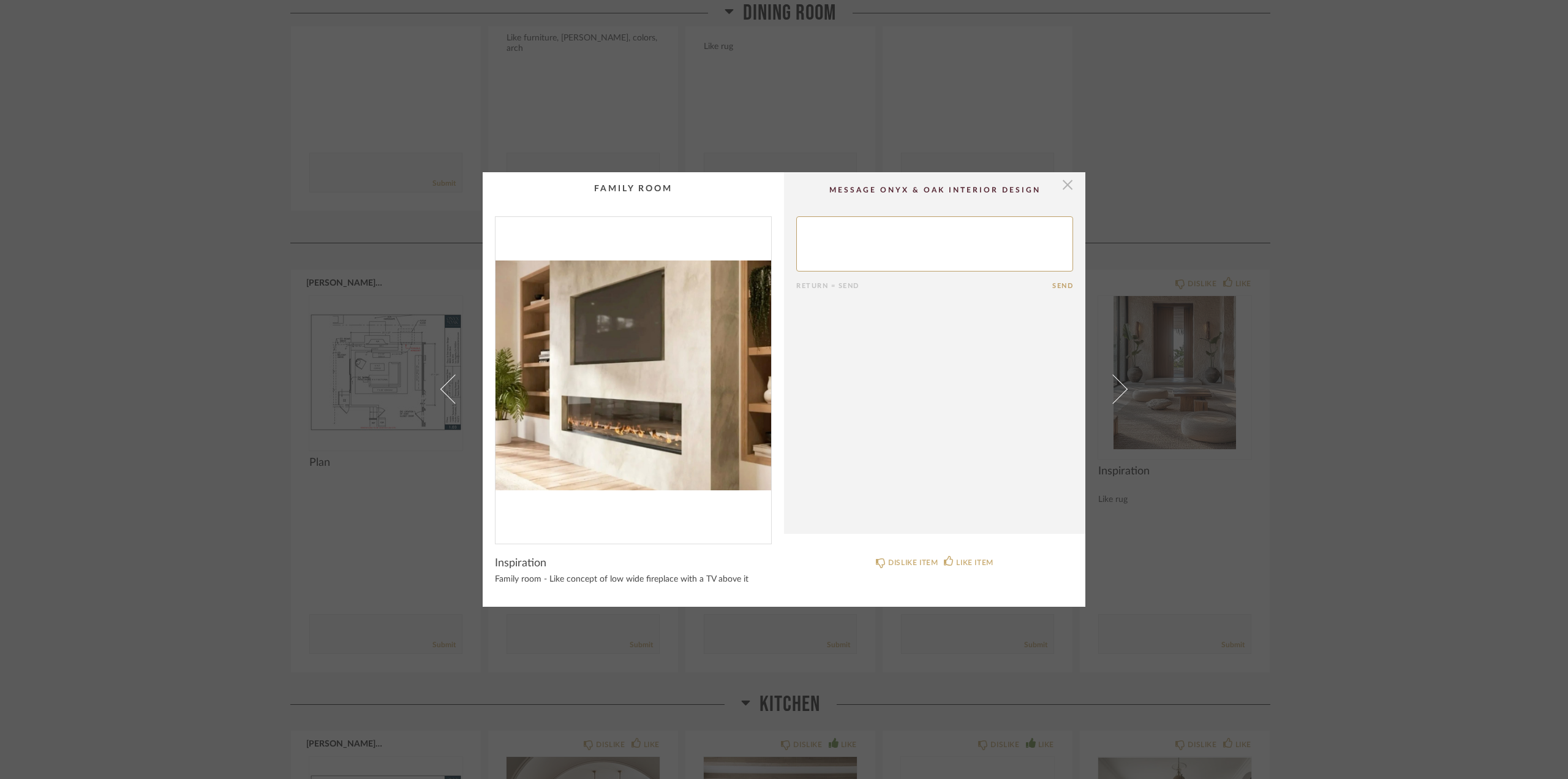
click at [1067, 185] on span "button" at bounding box center [1068, 185] width 25 height 25
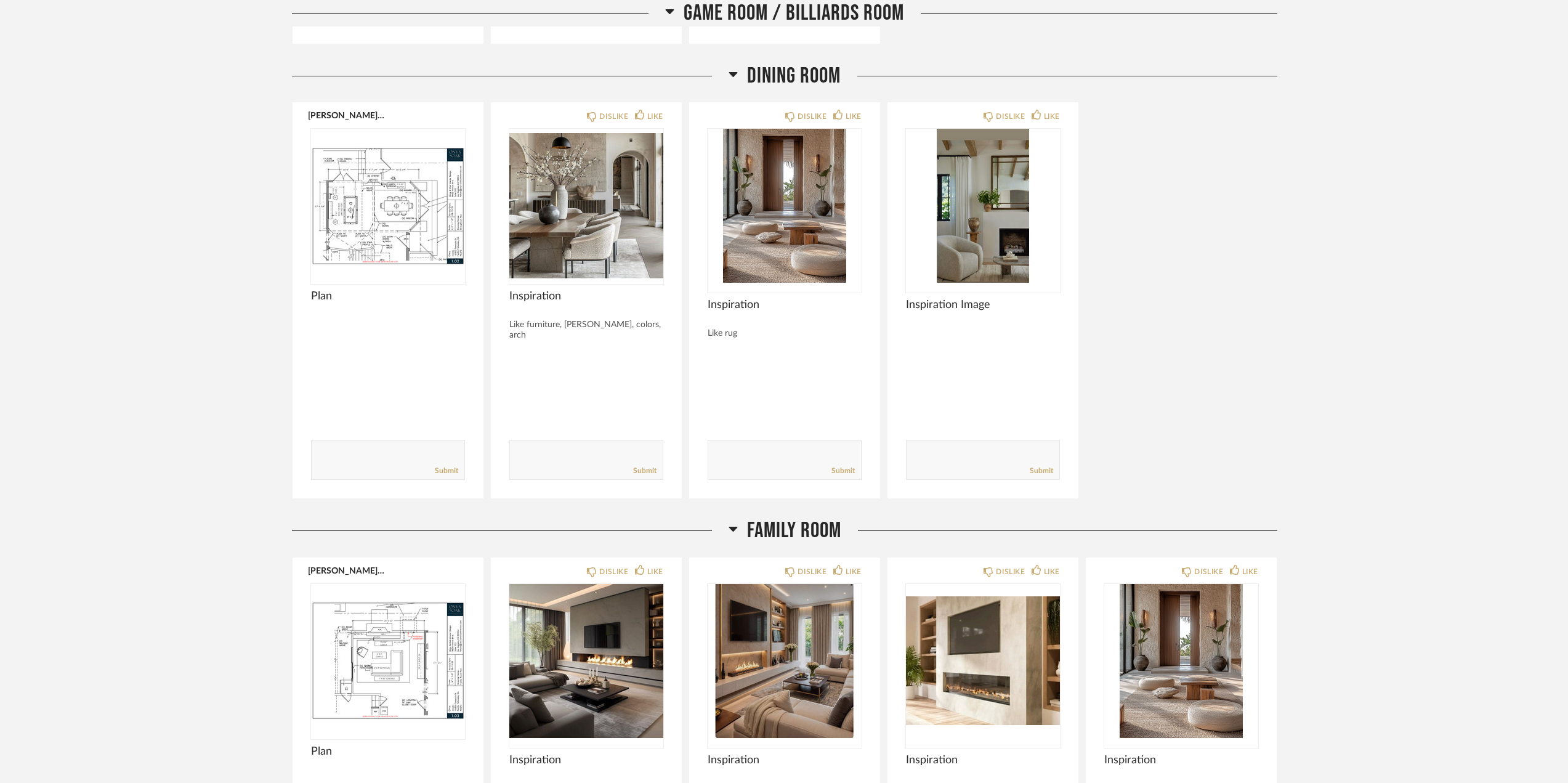
scroll to position [2833, 0]
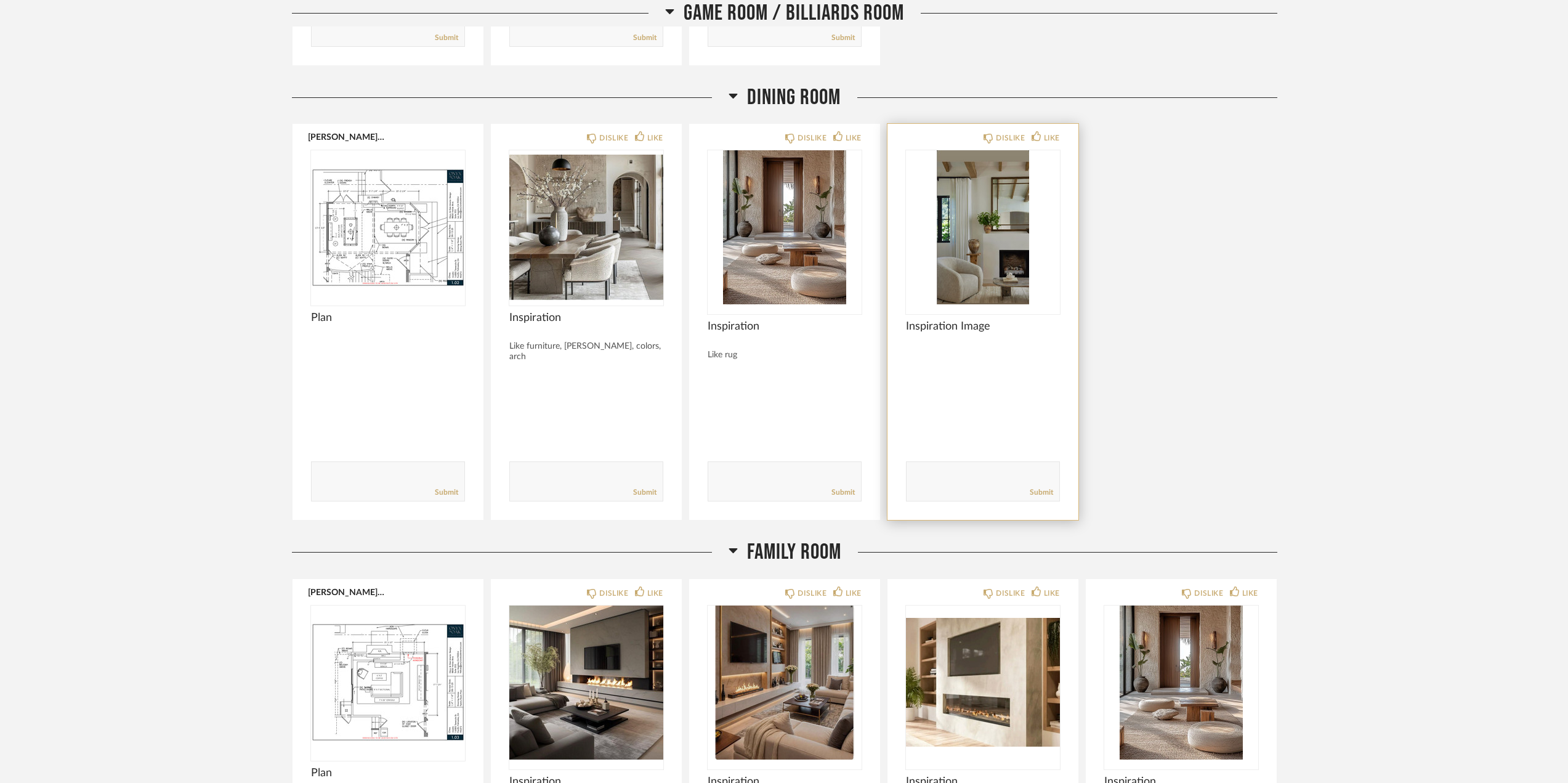
click at [991, 262] on img "0" at bounding box center [983, 227] width 154 height 154
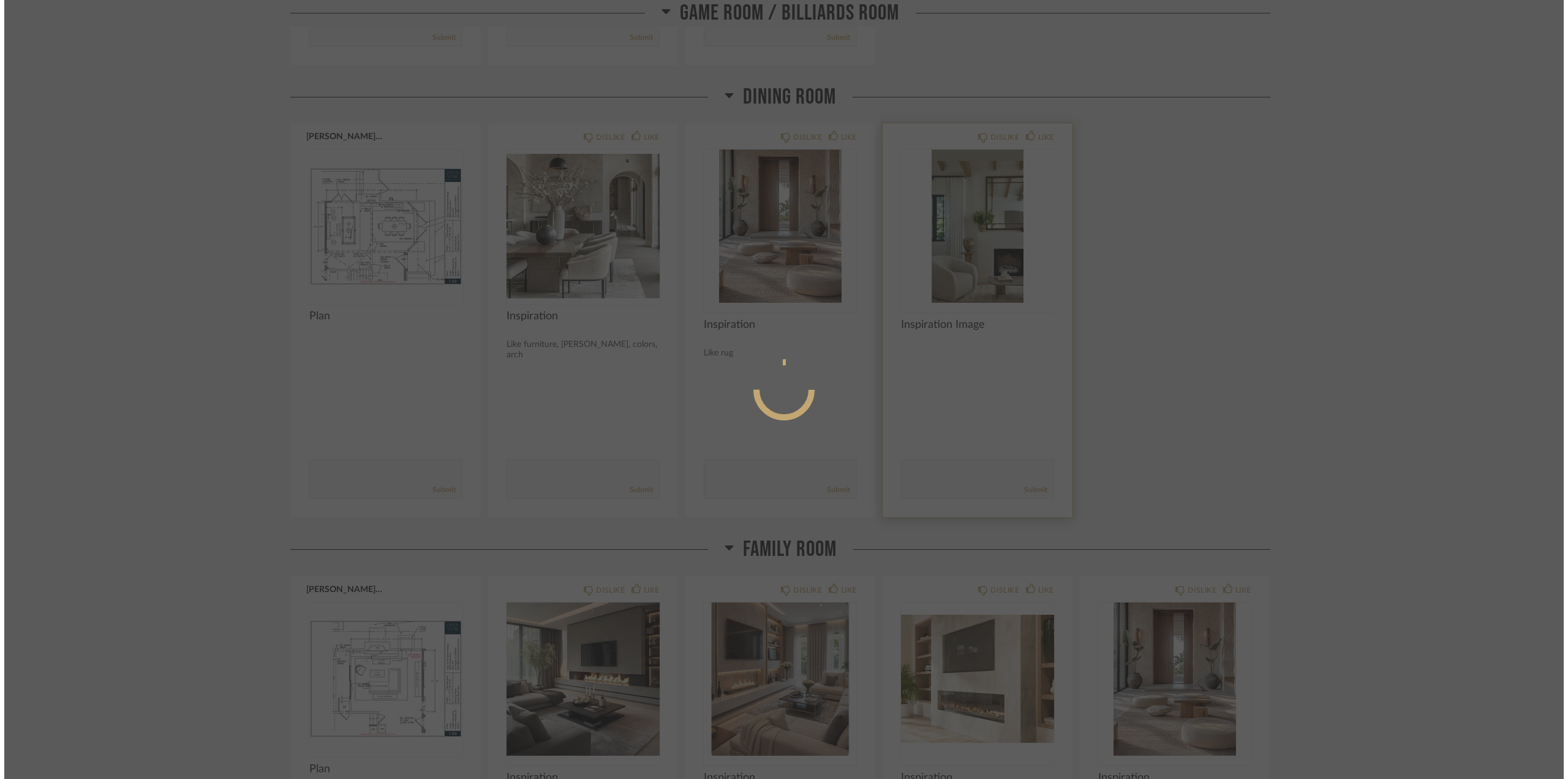
scroll to position [0, 0]
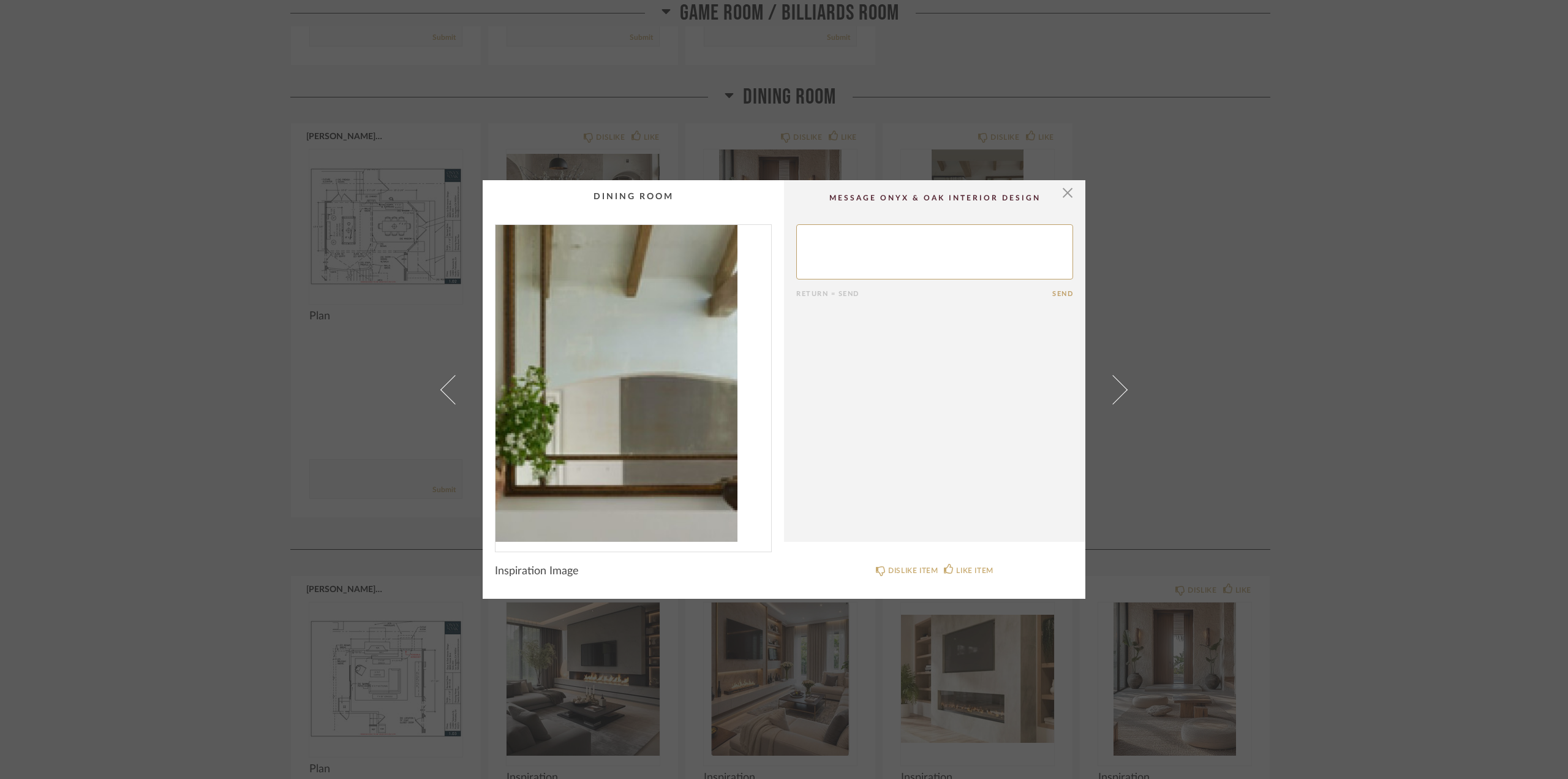
click at [683, 352] on img "0" at bounding box center [634, 383] width 276 height 317
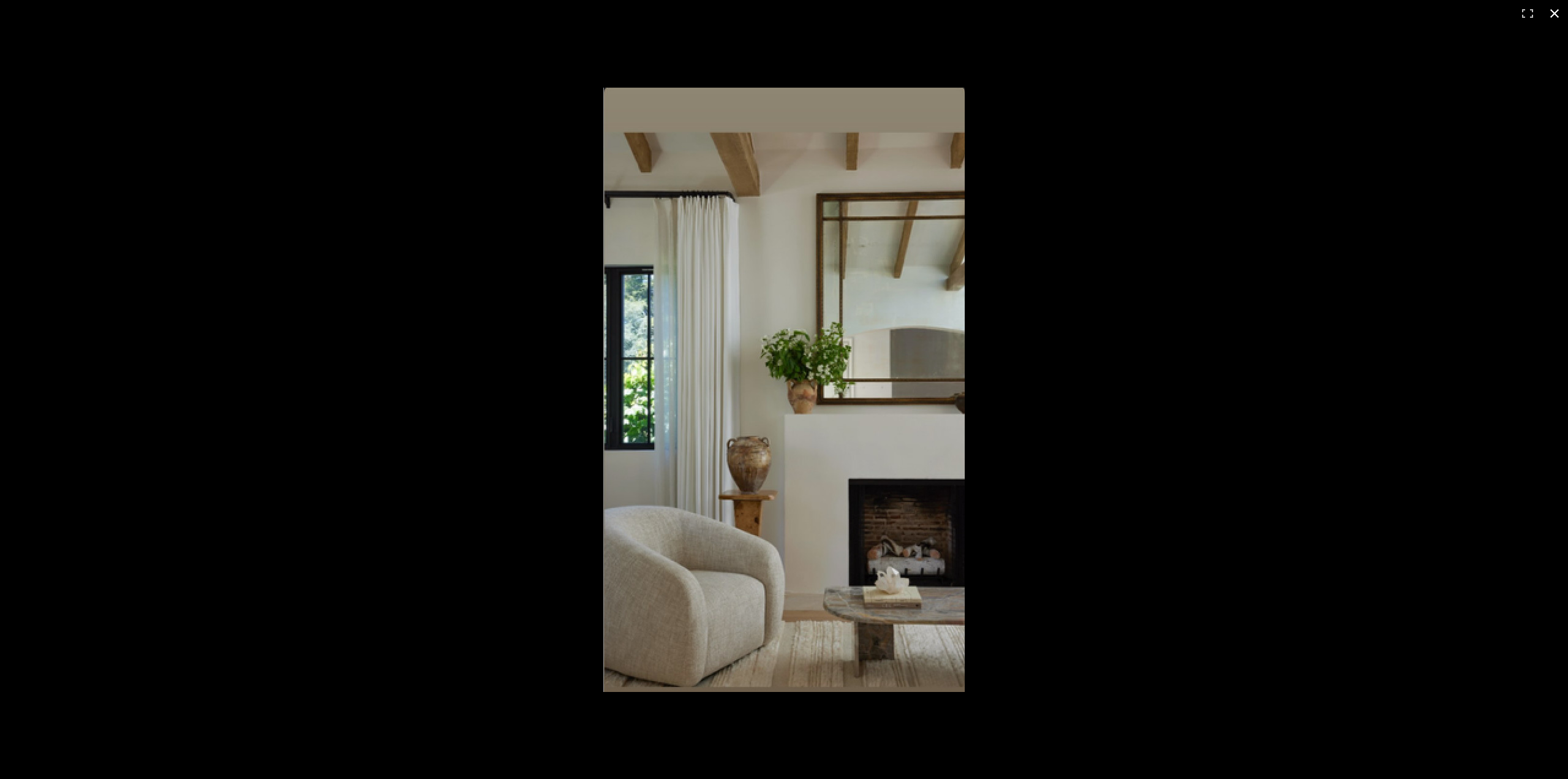
click at [1372, 94] on div at bounding box center [1257, 412] width 1307 height 649
click at [1558, 14] on button at bounding box center [1554, 13] width 27 height 27
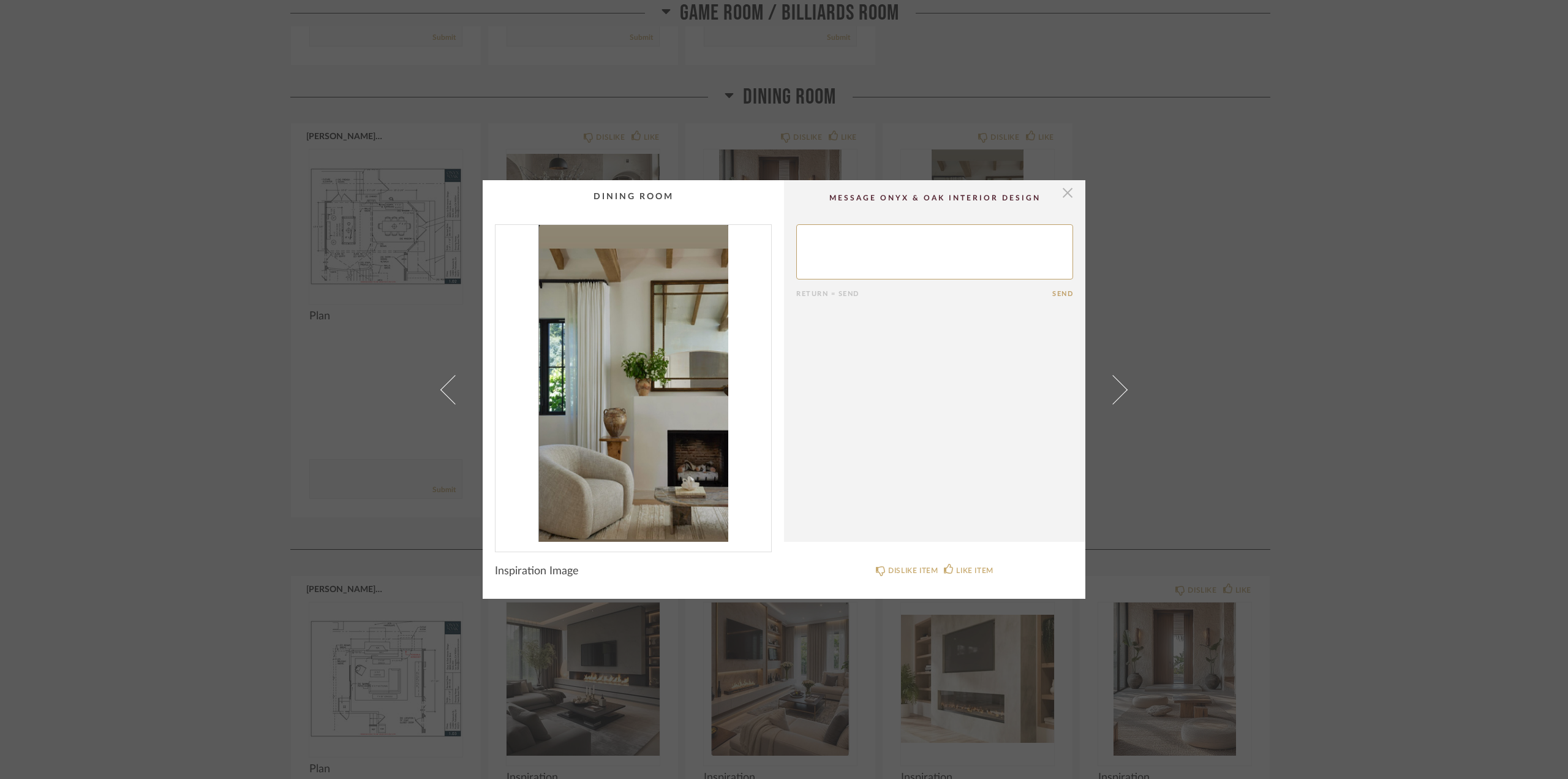
click at [1066, 191] on span "button" at bounding box center [1068, 193] width 25 height 25
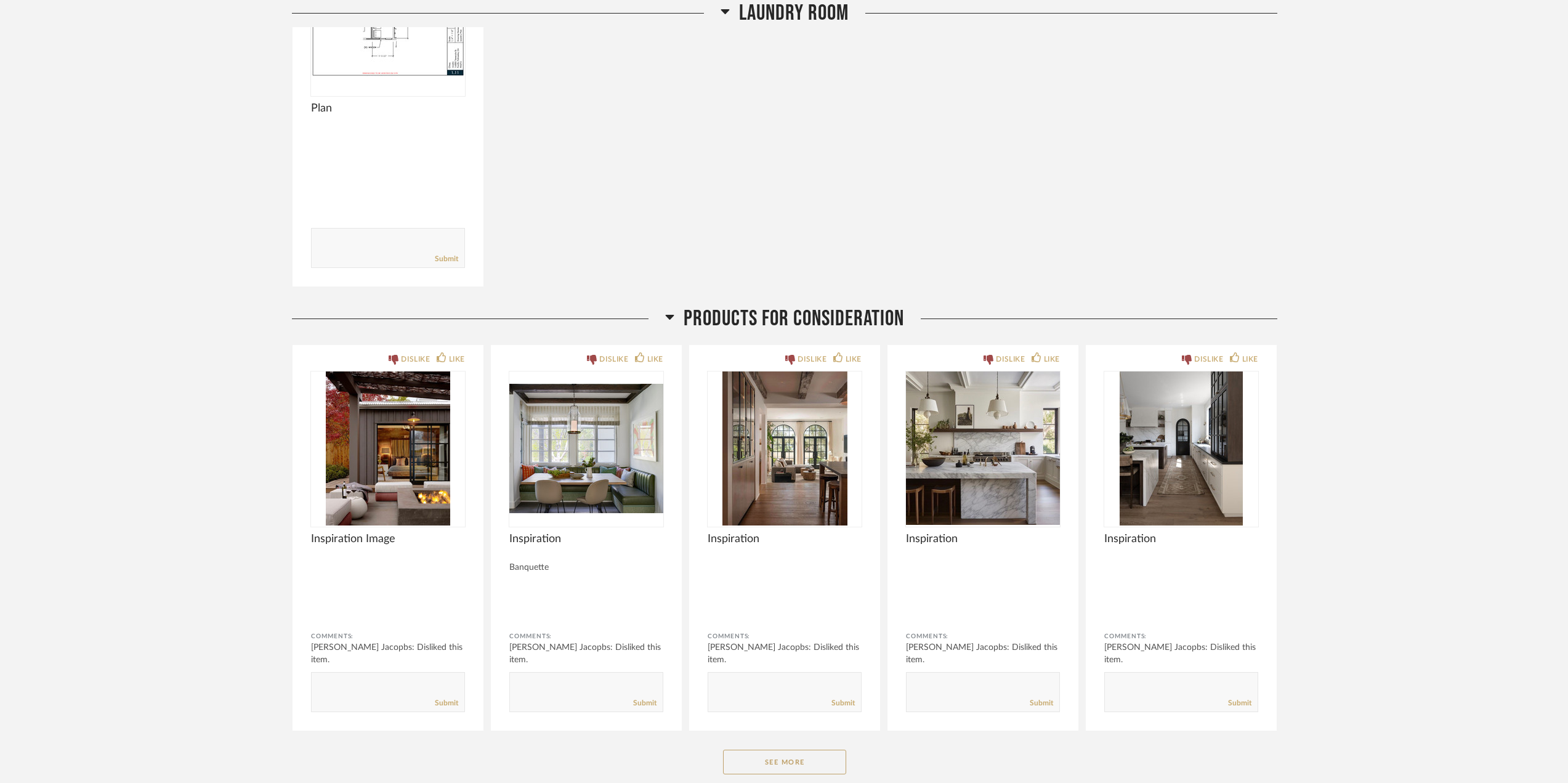
scroll to position [8620, 0]
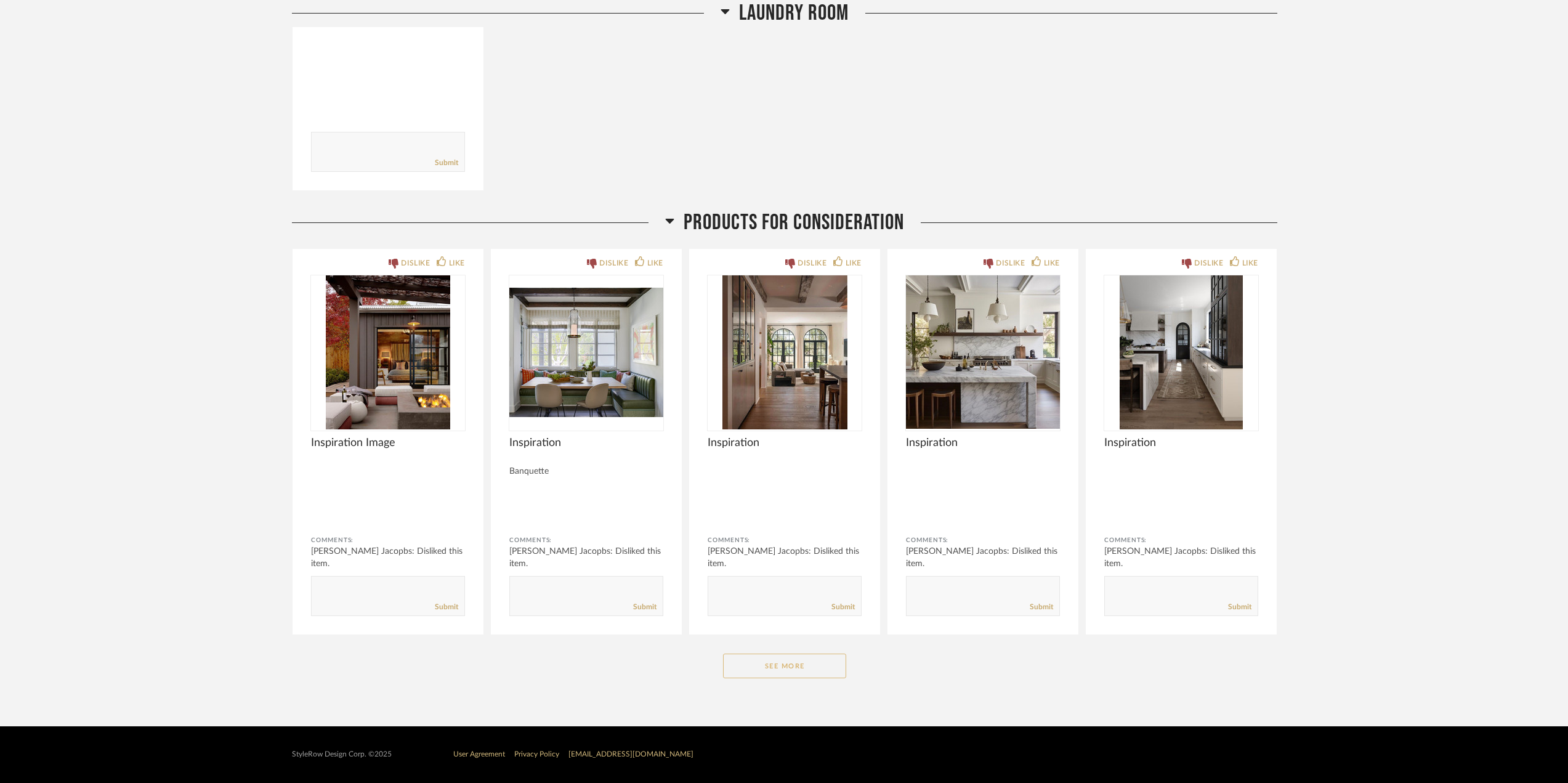
click at [802, 671] on button "See More" at bounding box center [785, 666] width 123 height 25
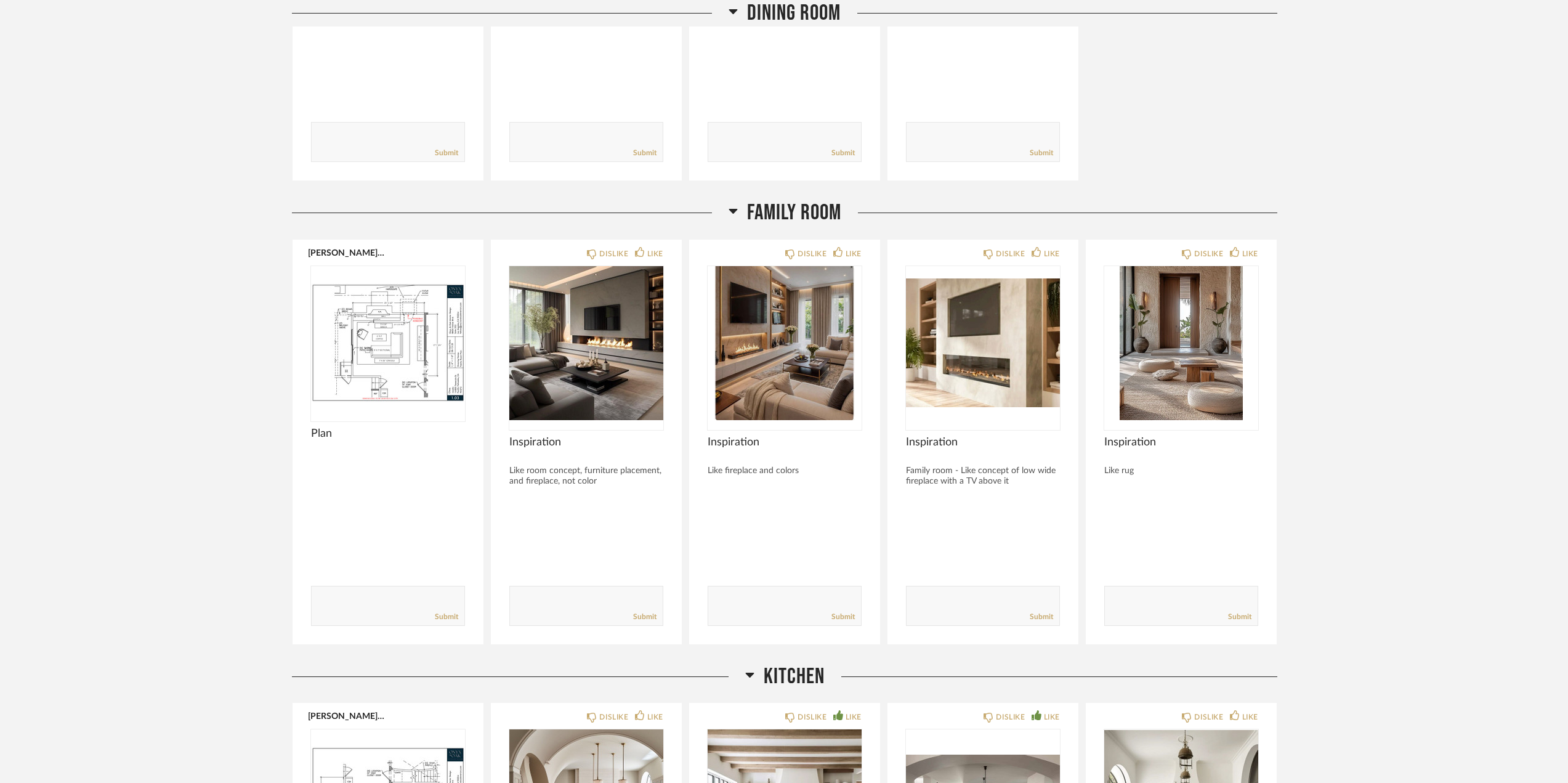
scroll to position [3101, 0]
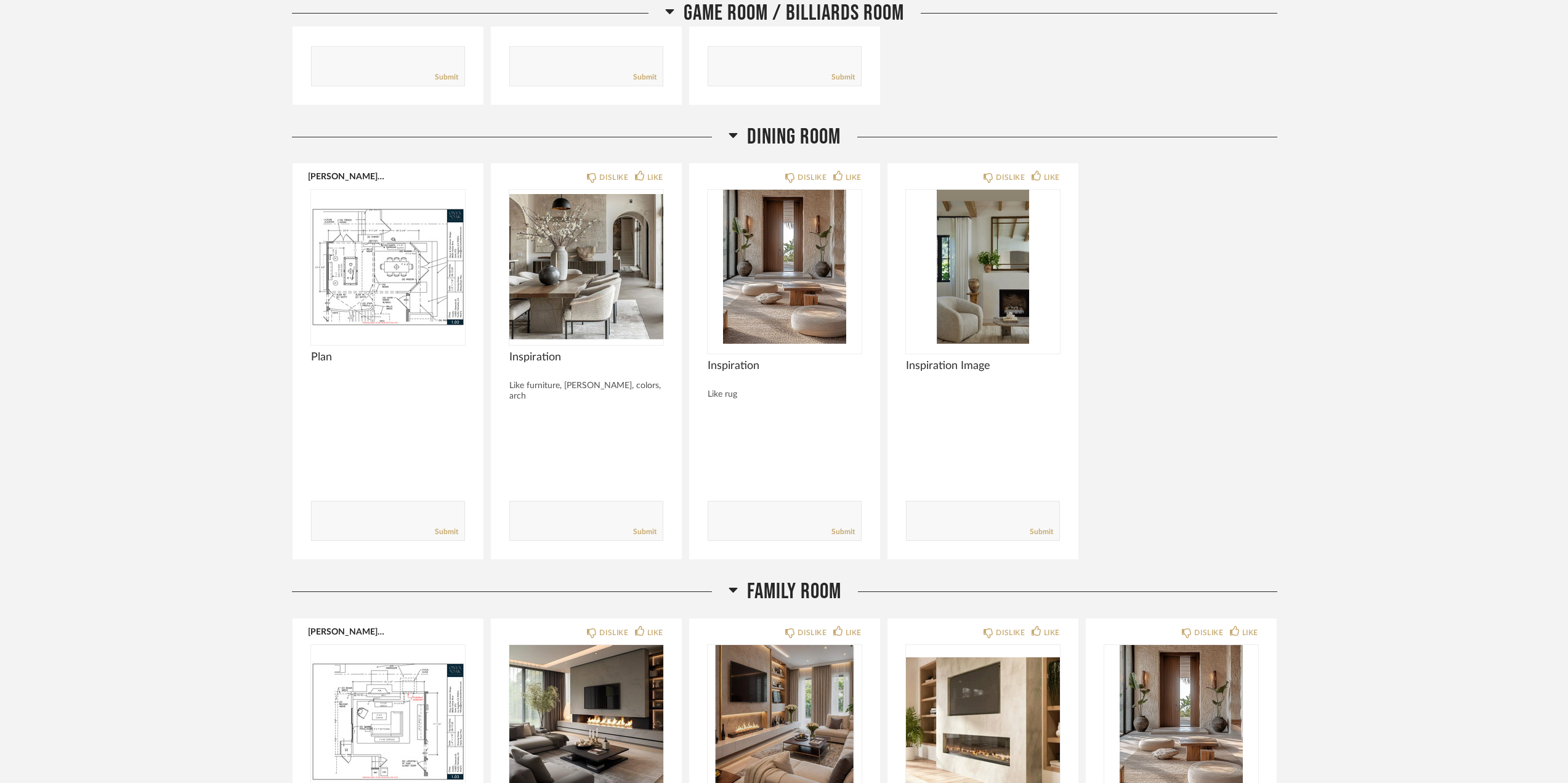
scroll to position [3040, 0]
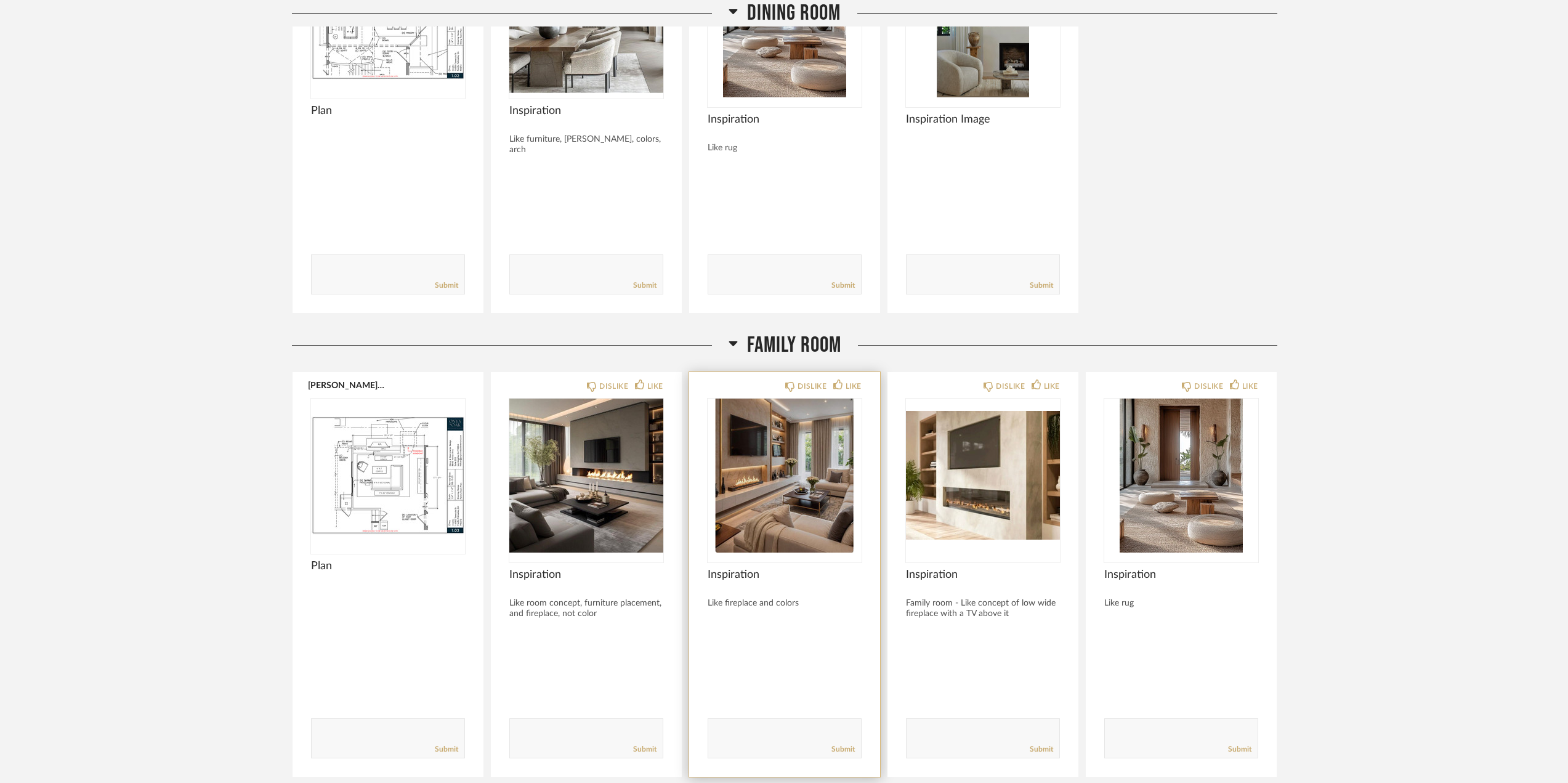
click at [795, 449] on img "0" at bounding box center [785, 476] width 154 height 154
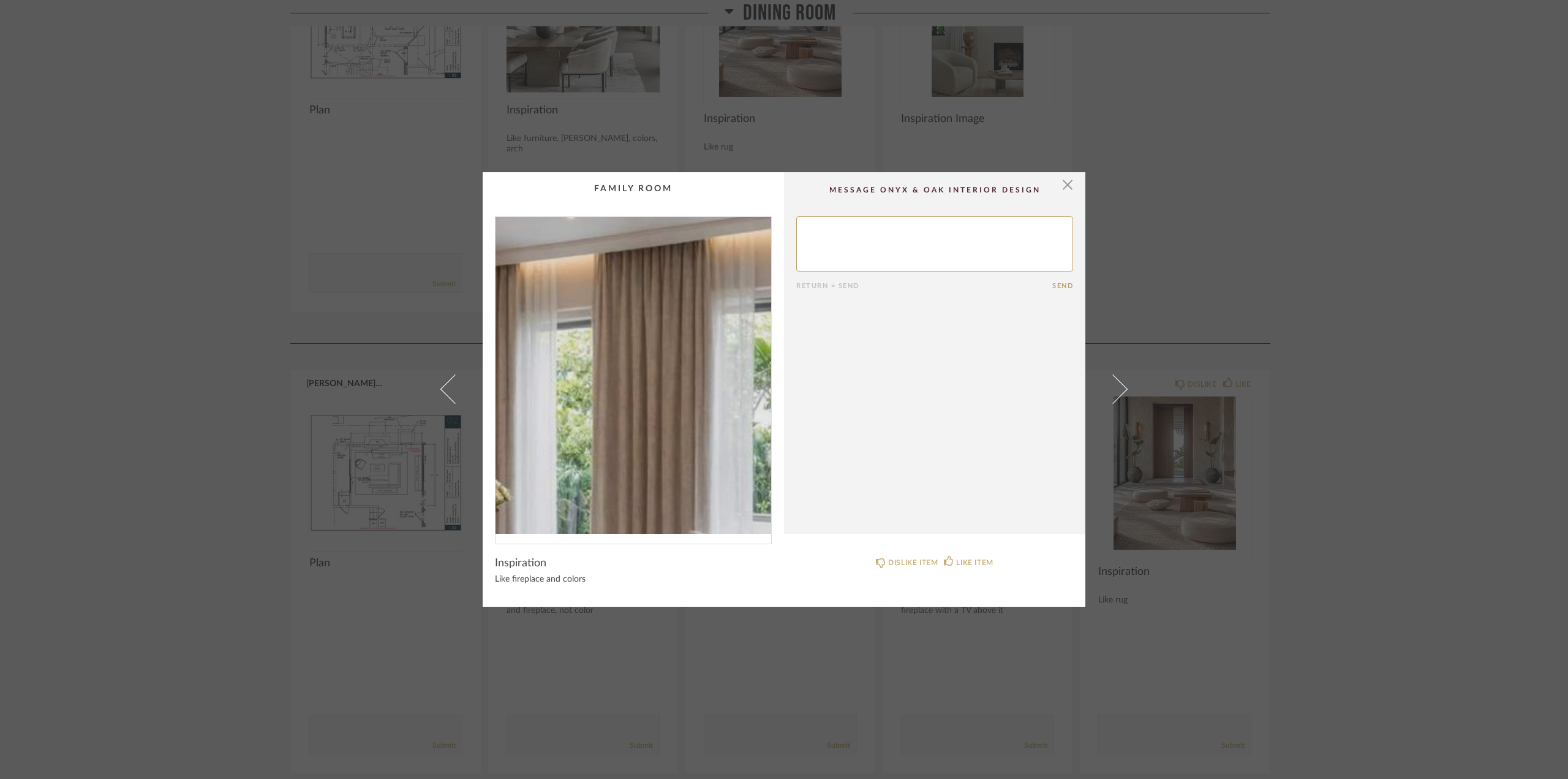
click at [696, 307] on img "0" at bounding box center [634, 375] width 276 height 317
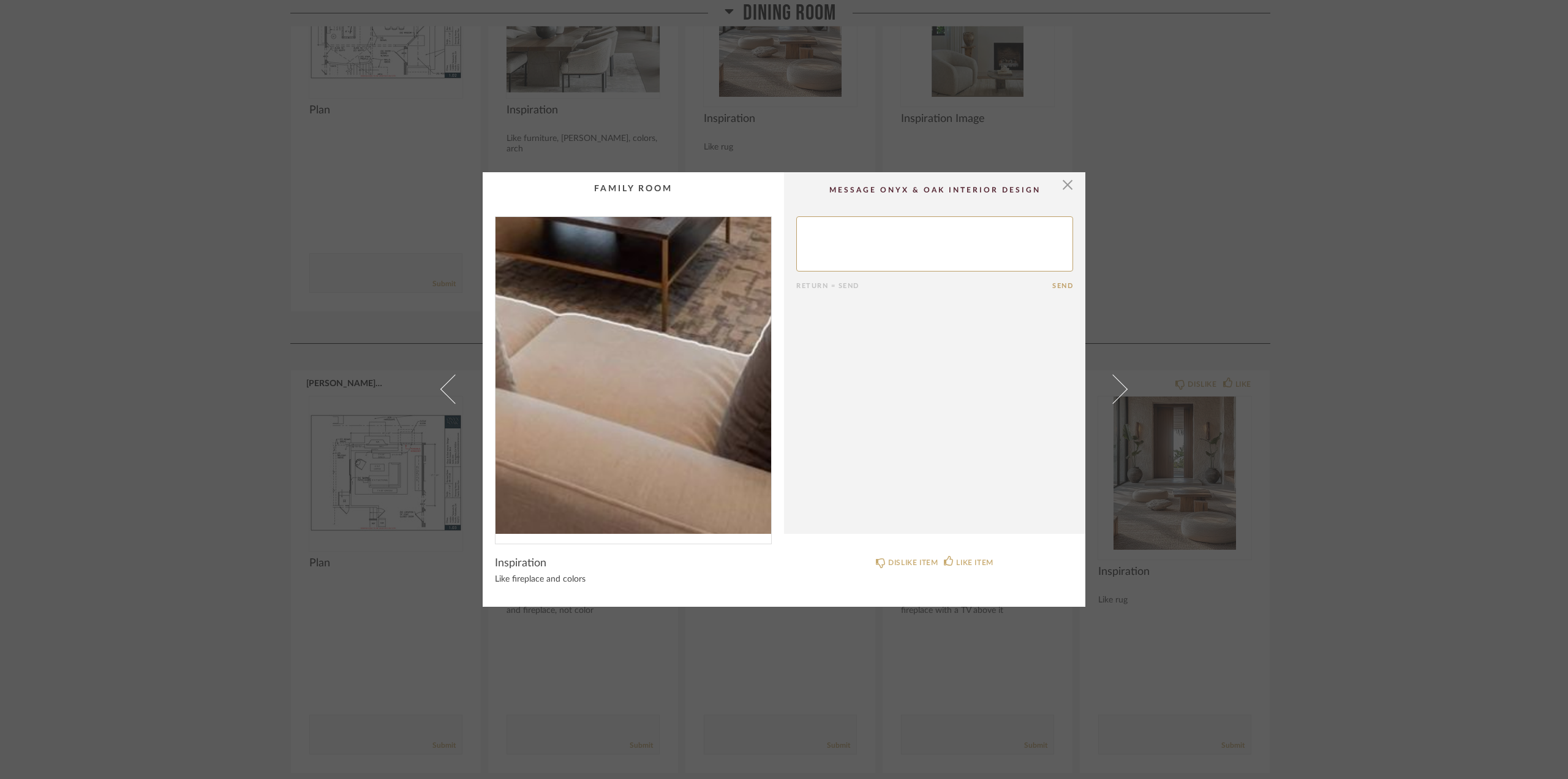
click at [687, 474] on img "0" at bounding box center [634, 375] width 276 height 317
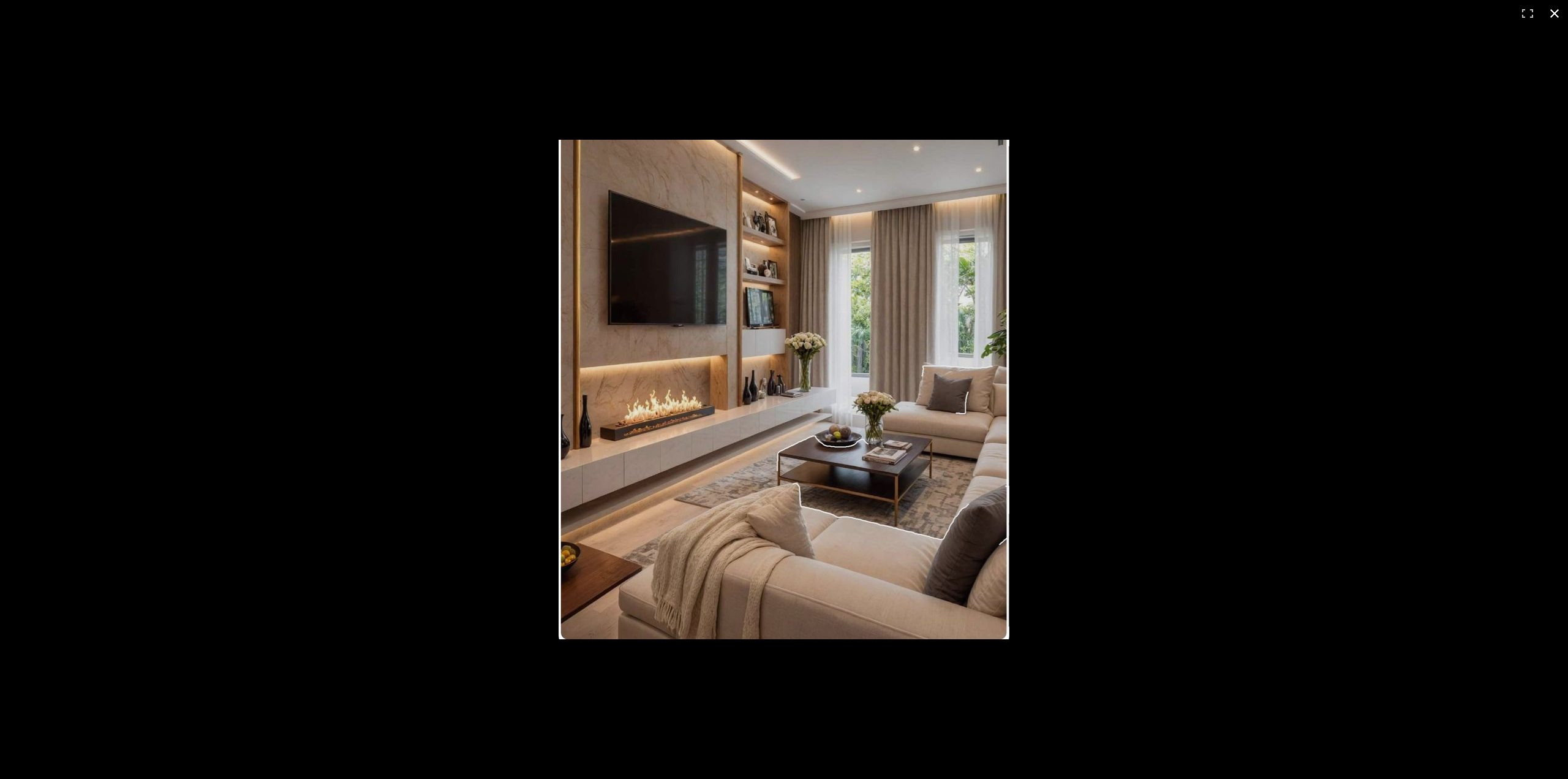
click at [1552, 11] on button at bounding box center [1554, 13] width 27 height 27
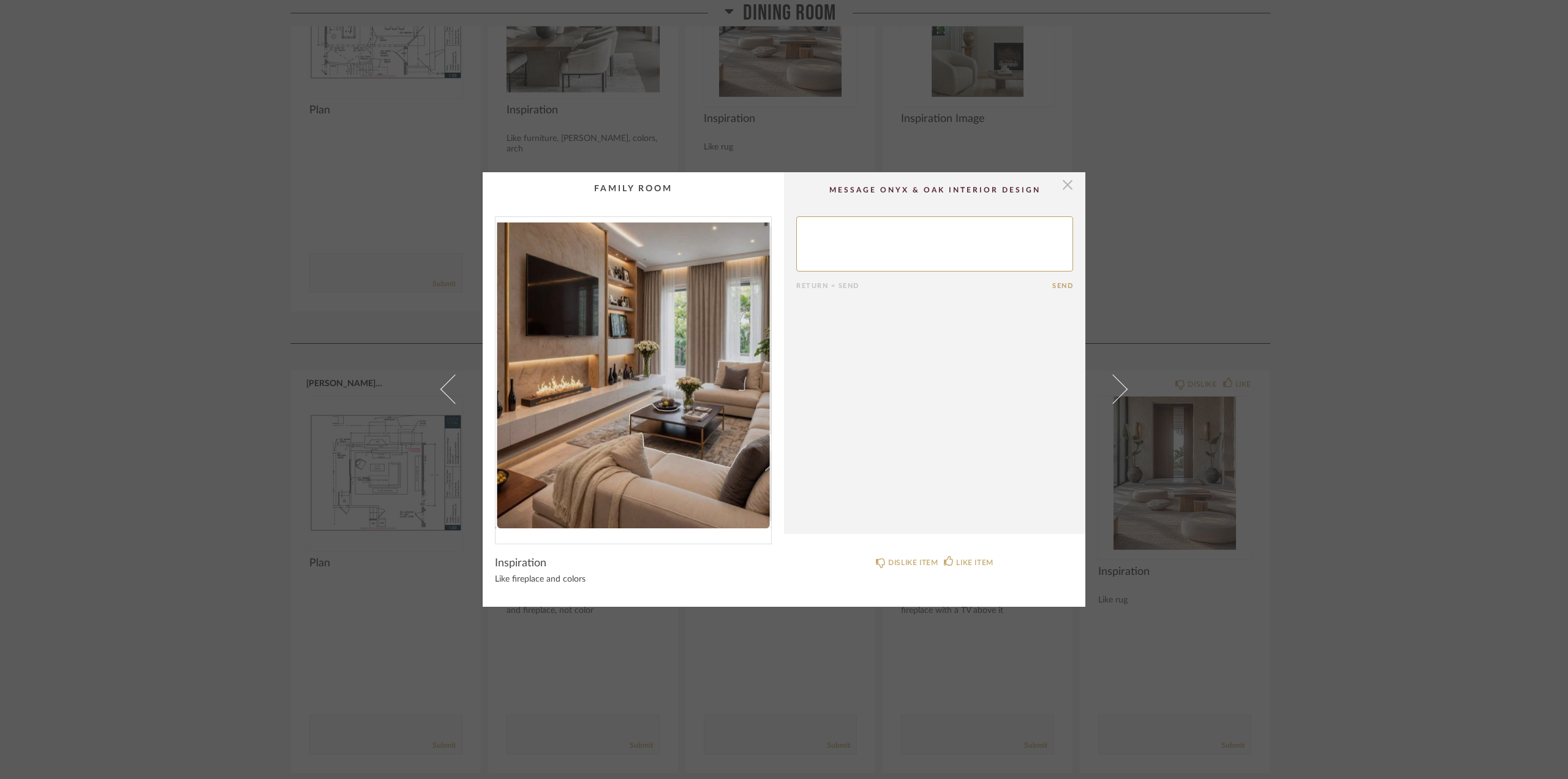
click at [1059, 183] on span "button" at bounding box center [1068, 185] width 25 height 25
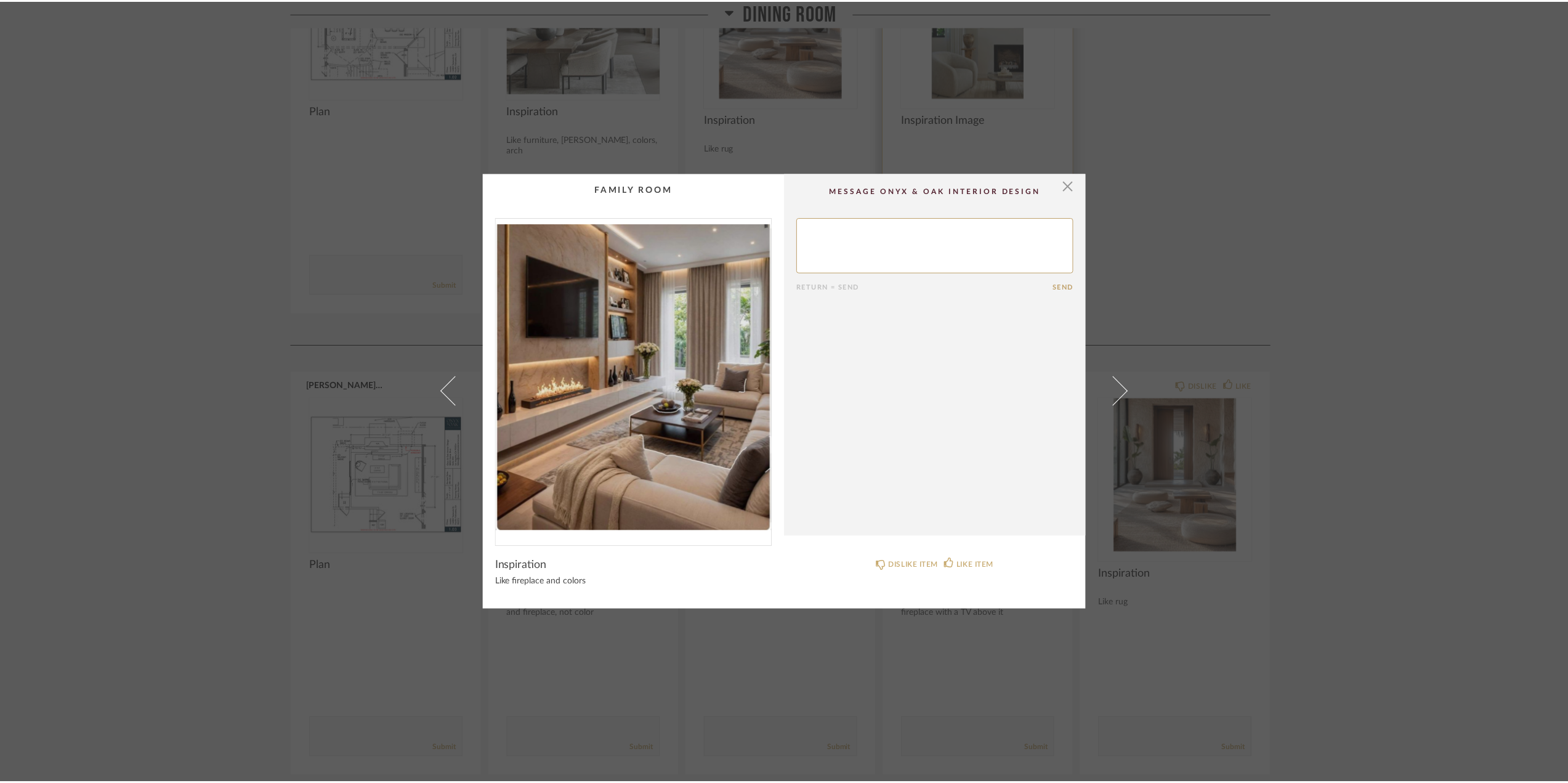
scroll to position [3040, 0]
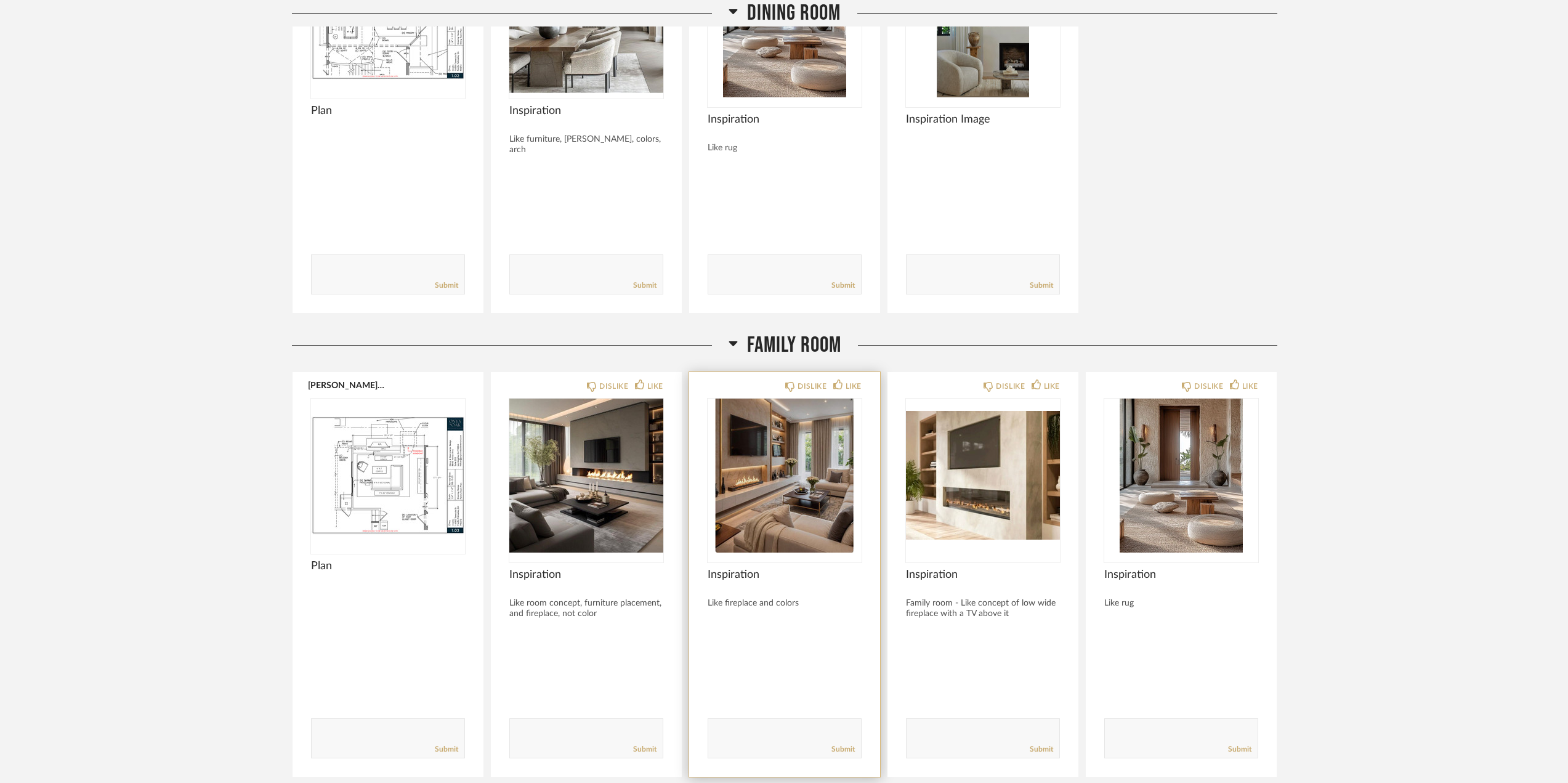
click at [788, 489] on img "0" at bounding box center [785, 476] width 154 height 154
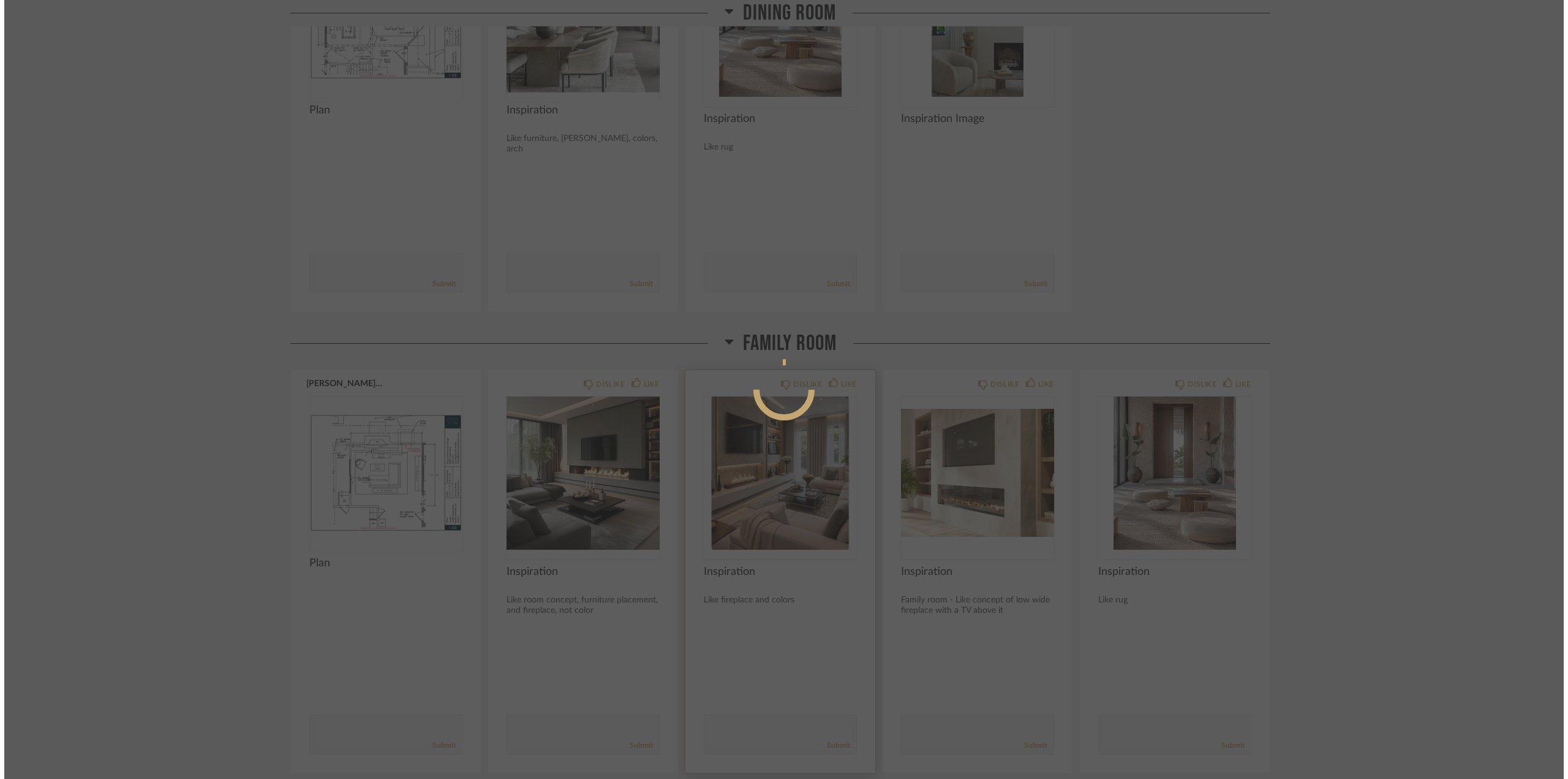
scroll to position [0, 0]
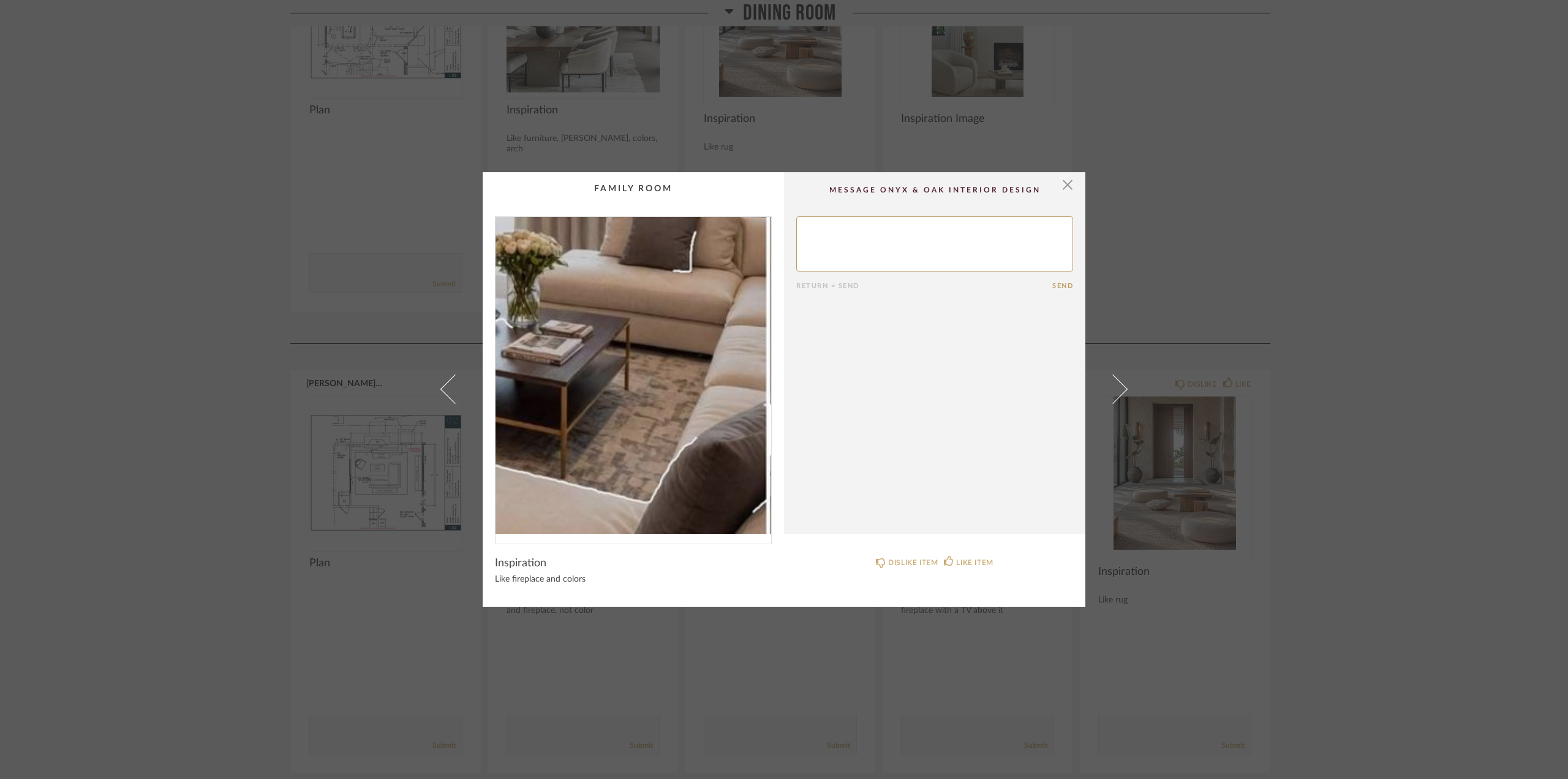
click at [726, 425] on img "0" at bounding box center [634, 375] width 276 height 317
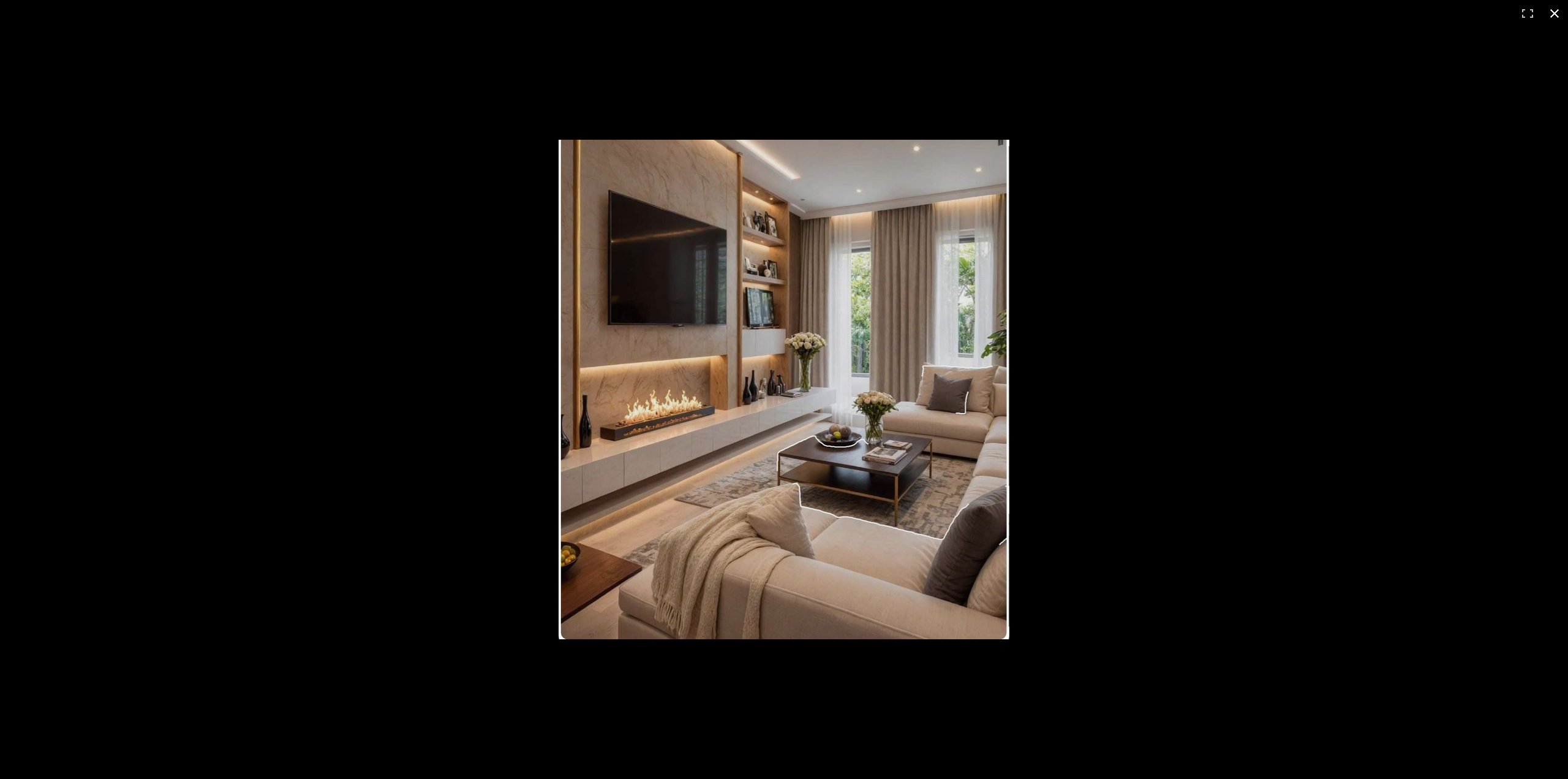
click at [1559, 13] on button at bounding box center [1554, 13] width 27 height 27
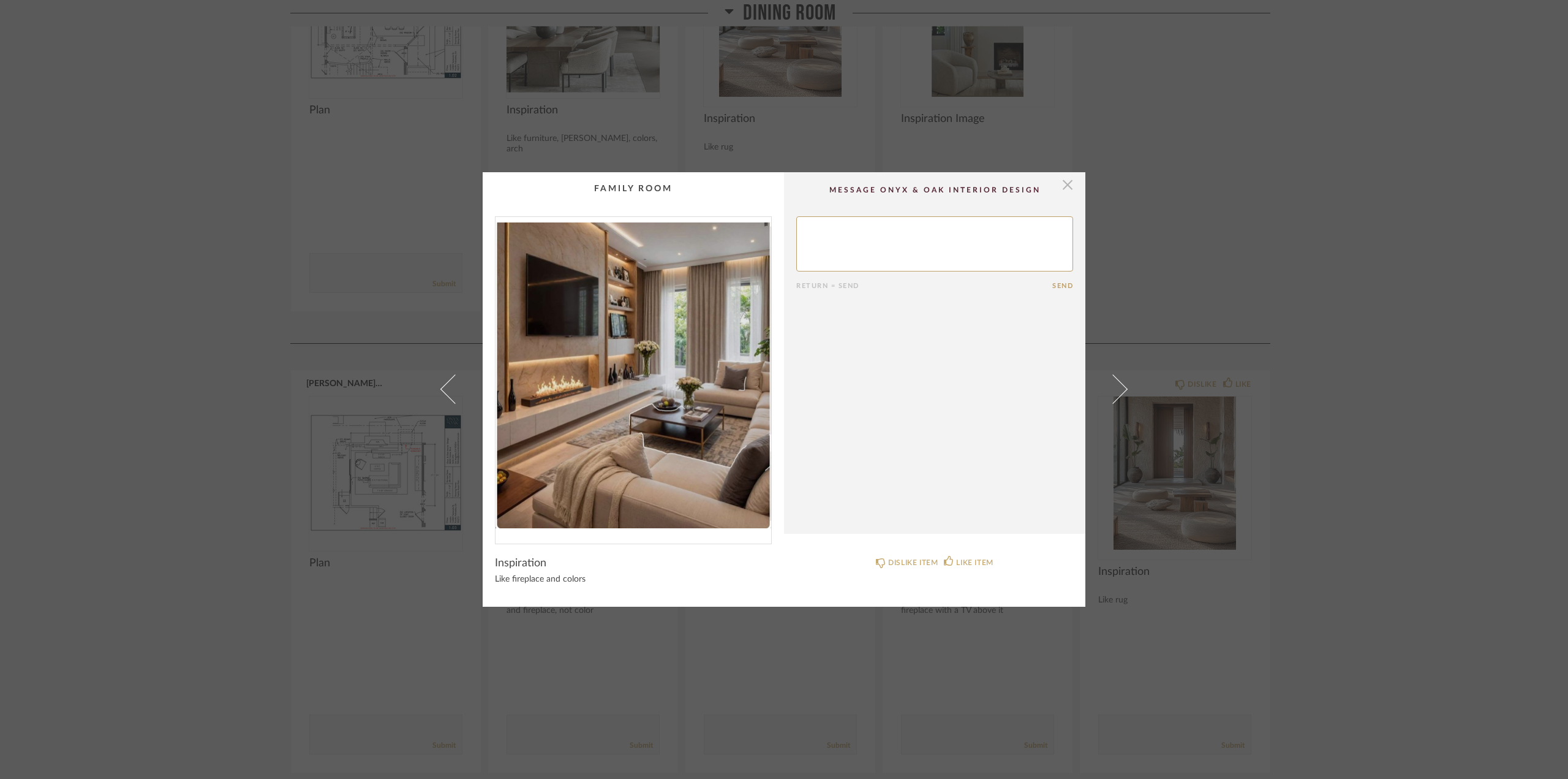
click at [1061, 182] on span "button" at bounding box center [1068, 185] width 25 height 25
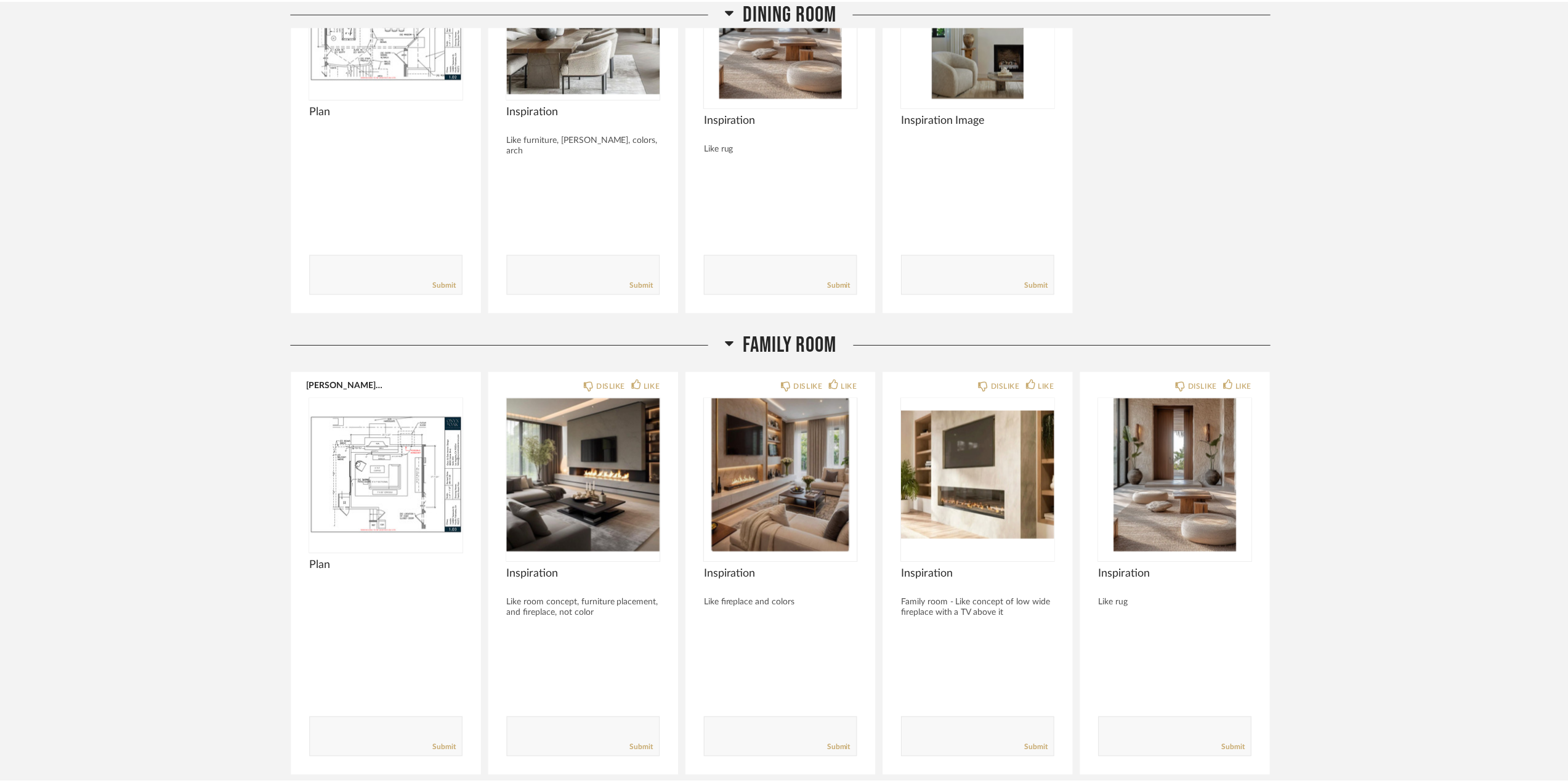
scroll to position [3040, 0]
